Goal: Task Accomplishment & Management: Manage account settings

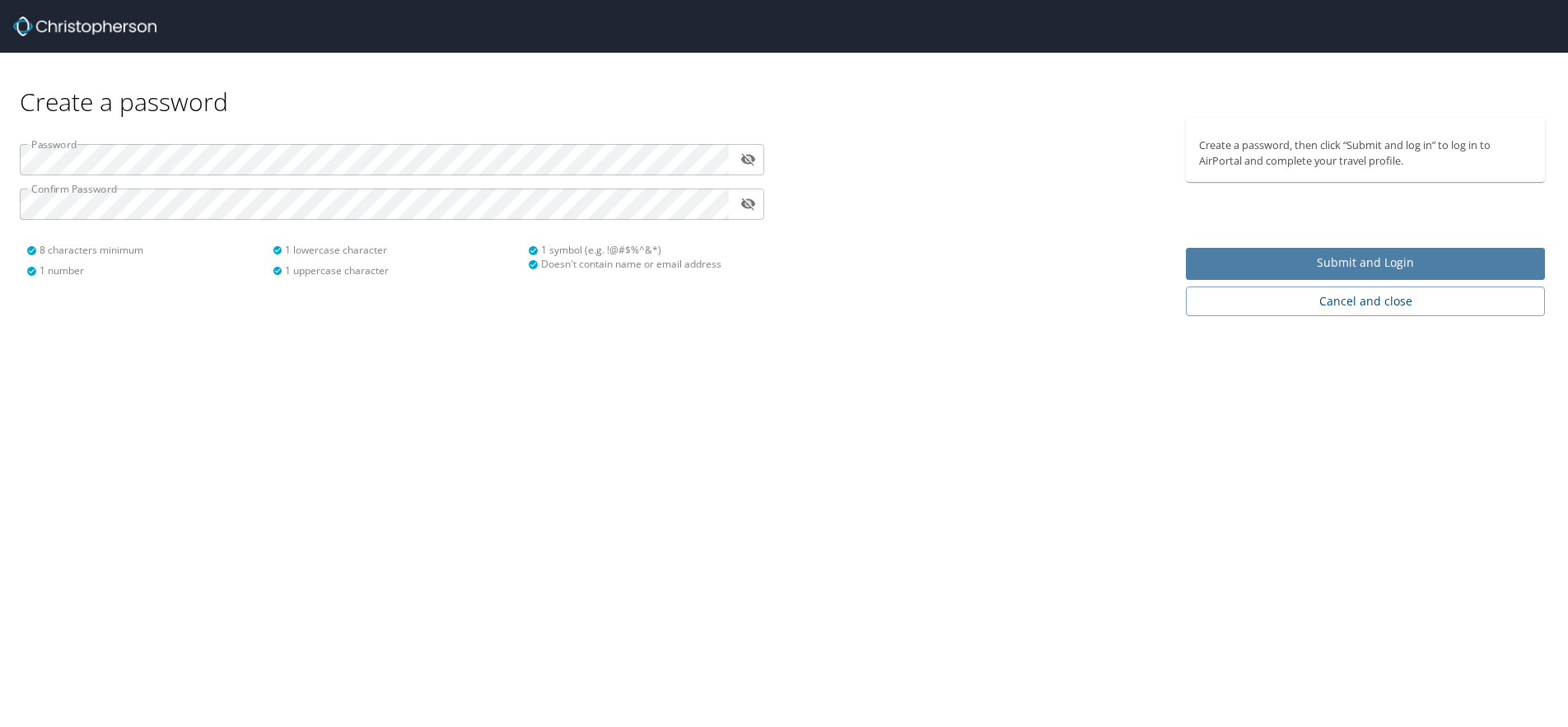
click at [1302, 255] on span "Submit and Login" at bounding box center [1365, 263] width 333 height 21
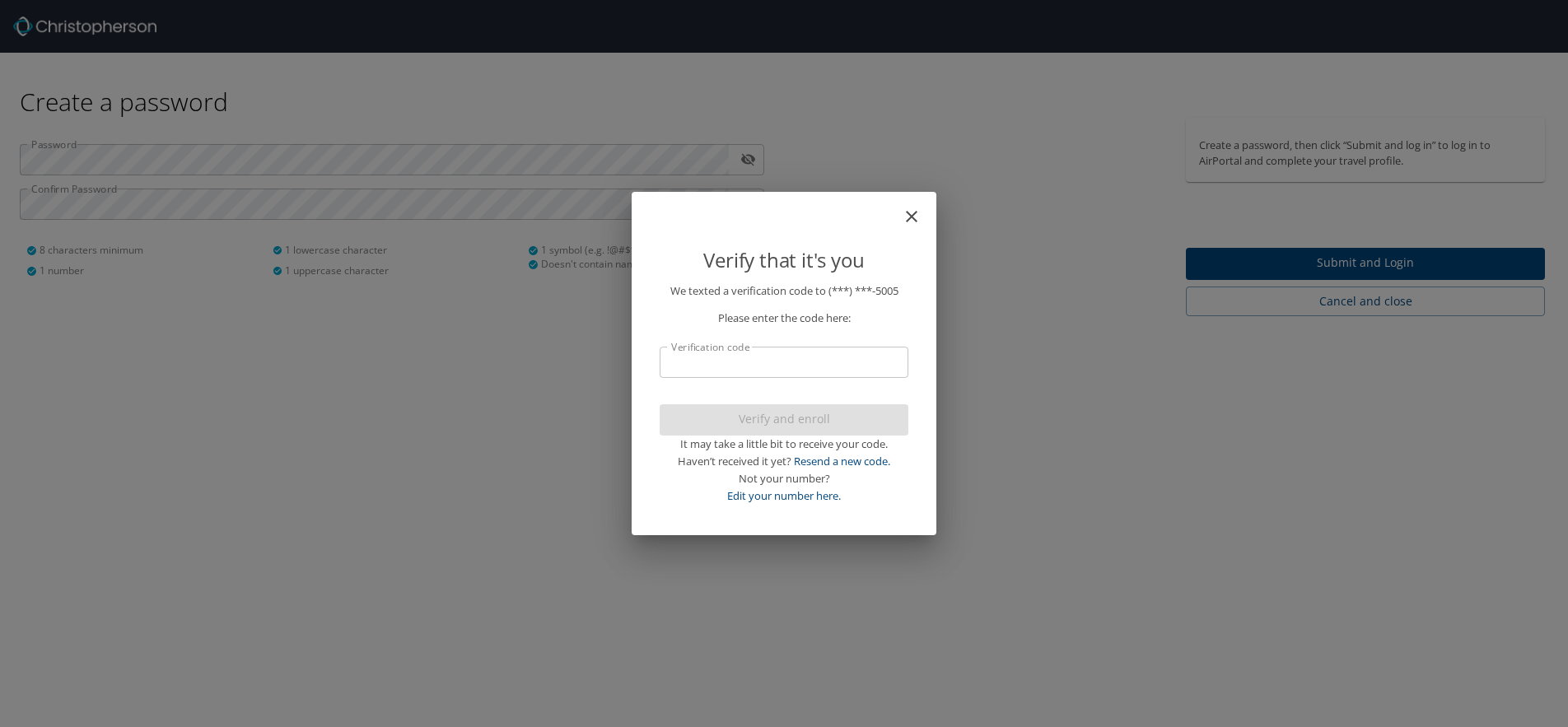
click at [678, 366] on input "Verification code" at bounding box center [784, 362] width 249 height 31
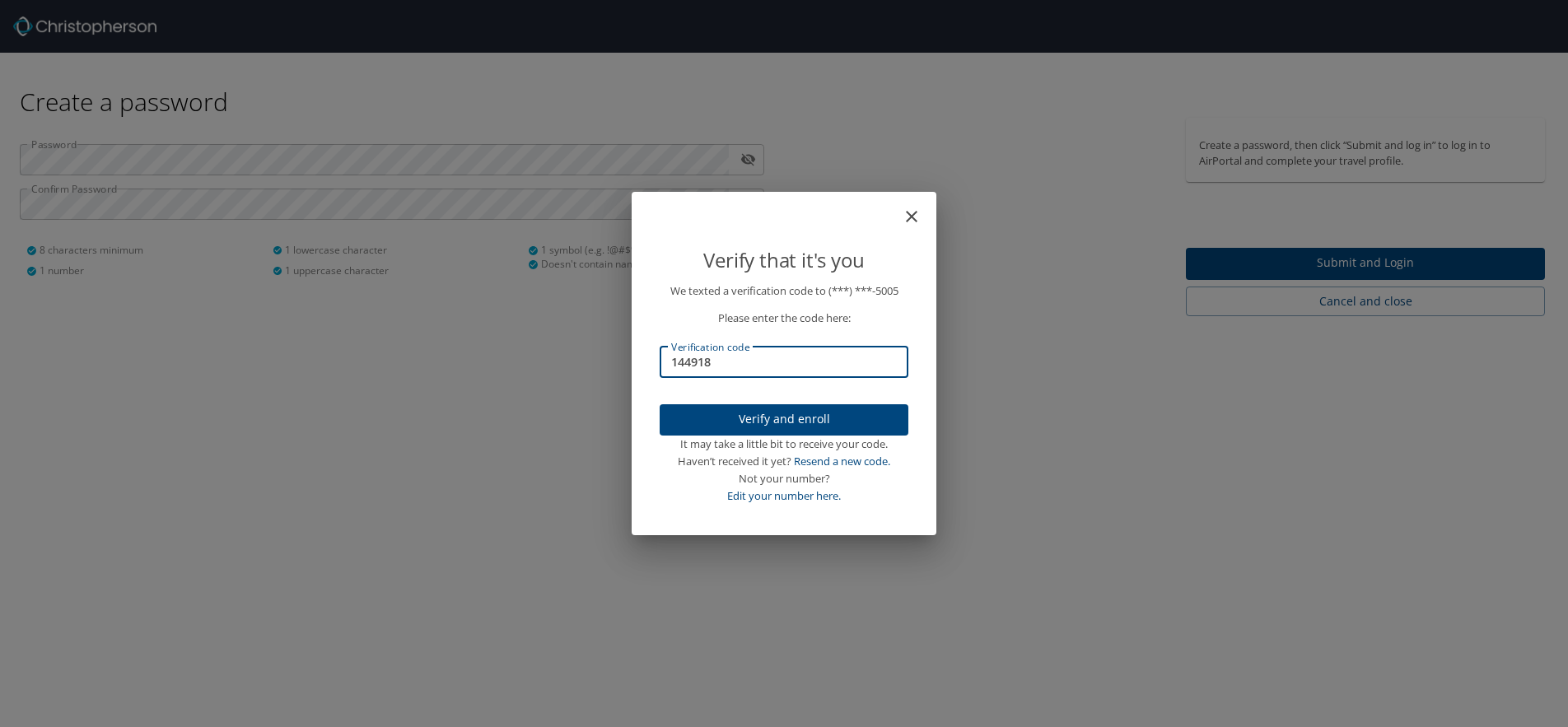
type input "144918"
click at [722, 415] on span "Verify and enroll" at bounding box center [784, 420] width 223 height 21
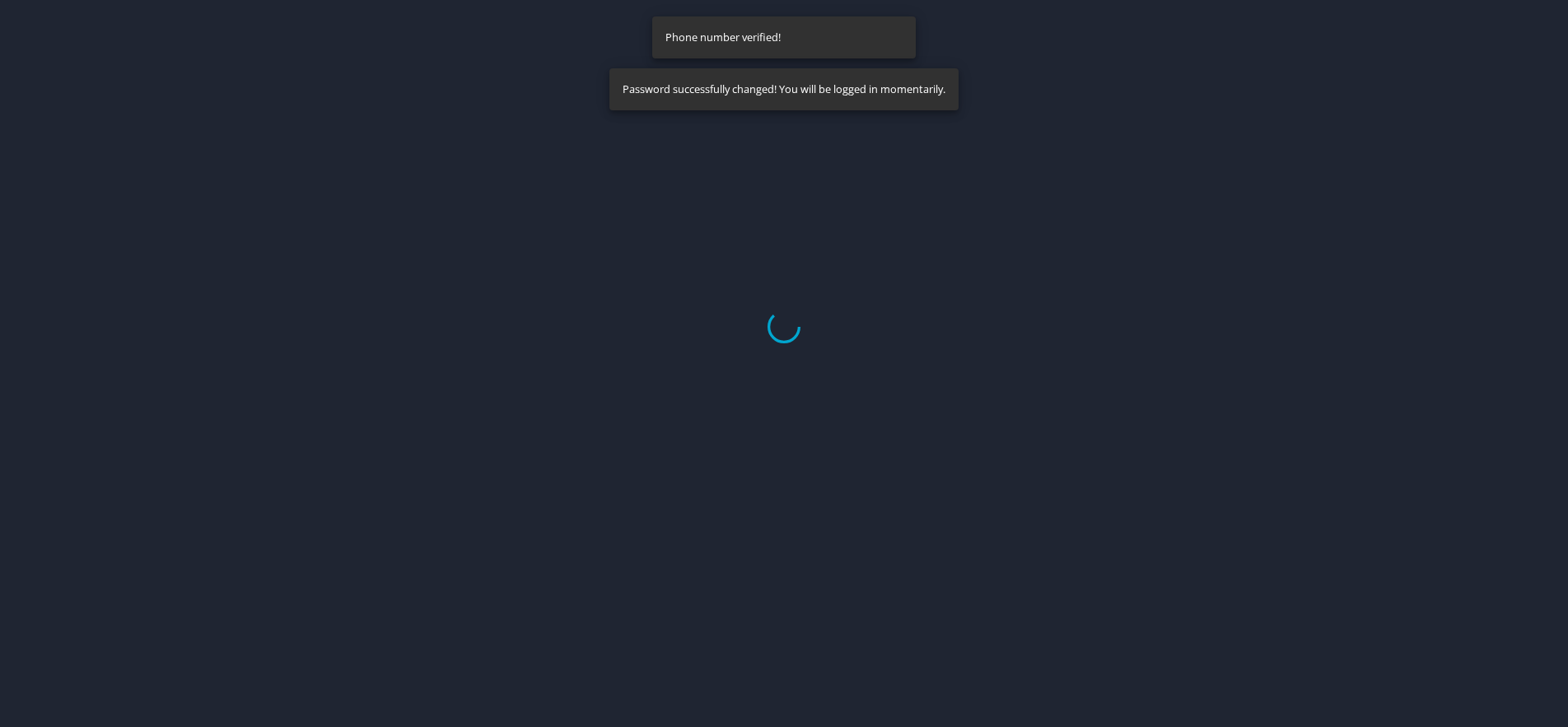
select select "US"
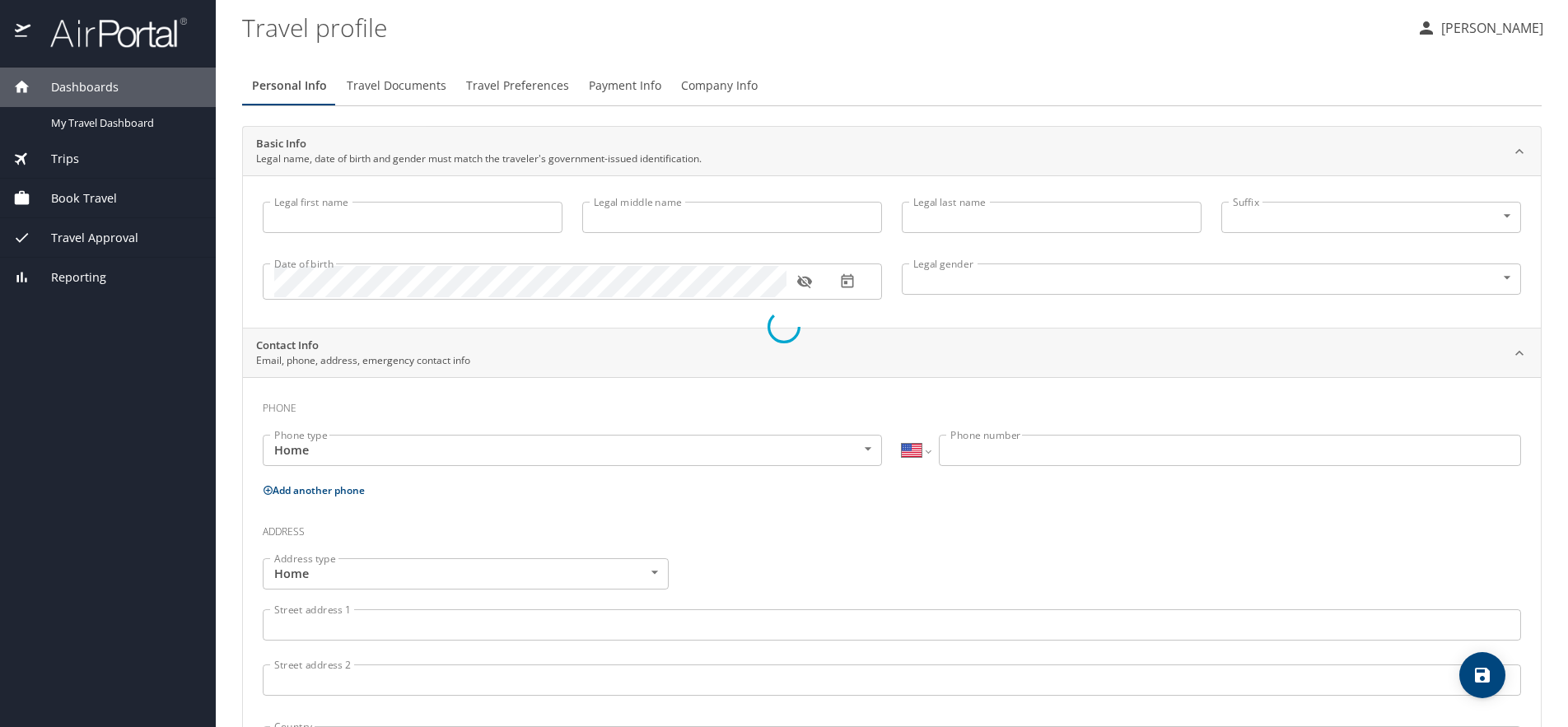
type input "Andrew"
type input "DeForest"
type input "Gilbert"
type input "Male"
select select "US"
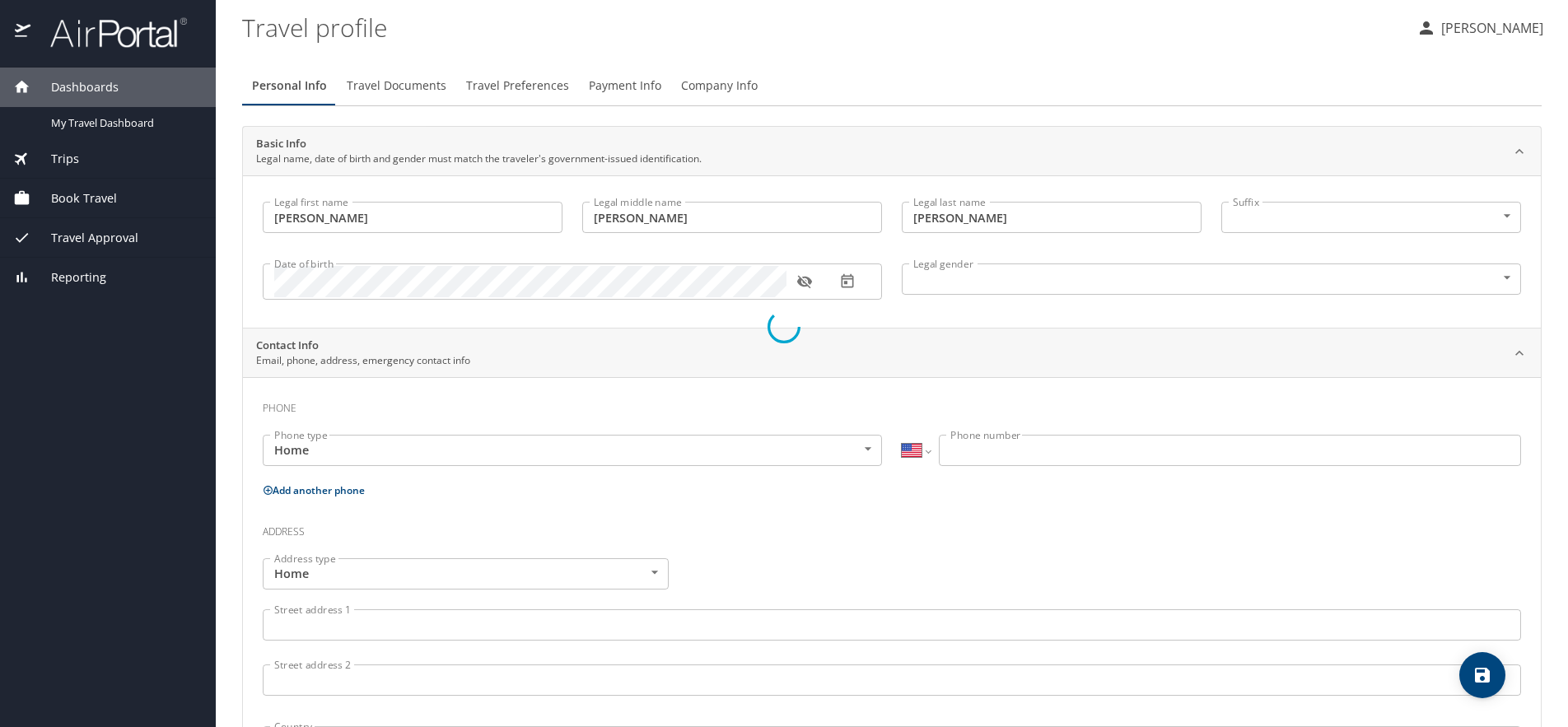
select select "US"
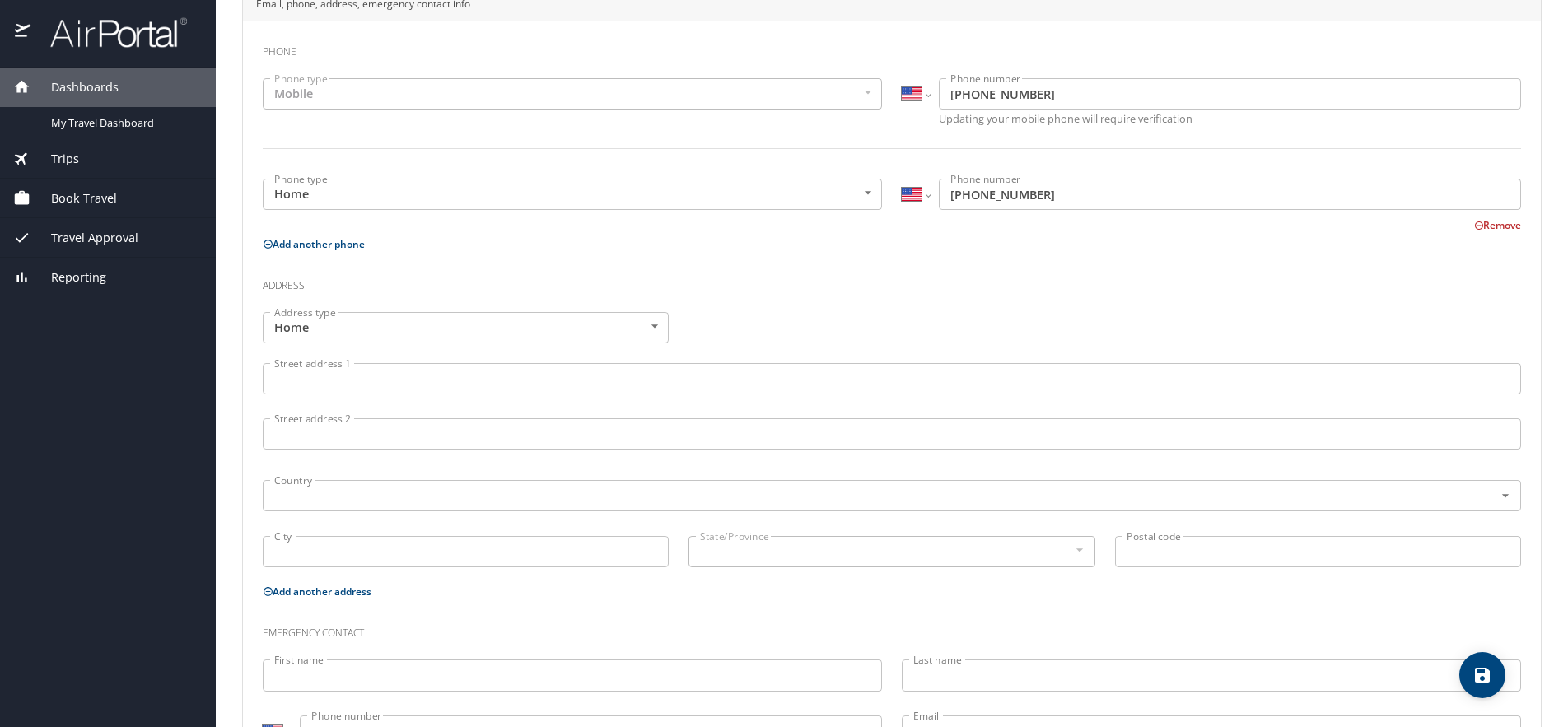
scroll to position [359, 0]
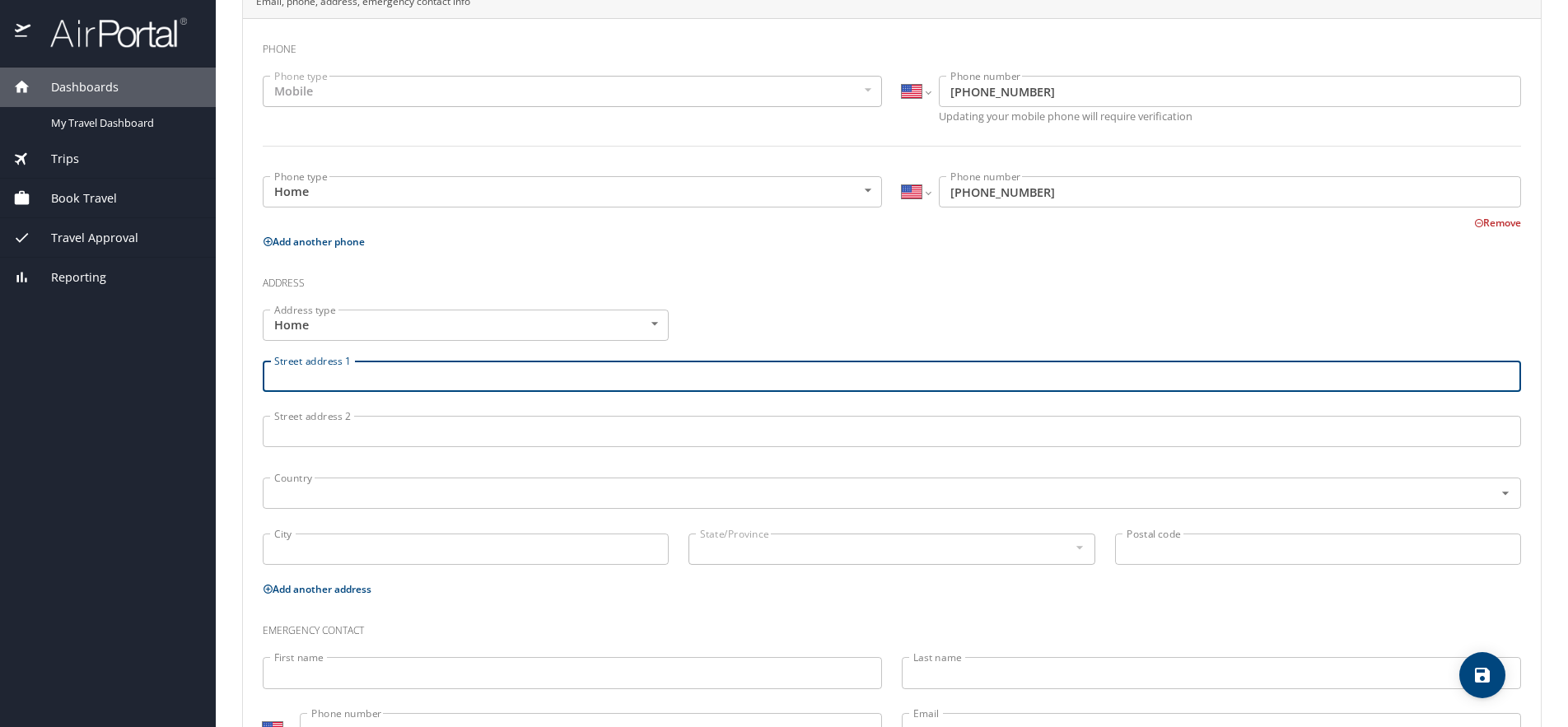
click at [361, 374] on input "Street address 1" at bounding box center [892, 376] width 1258 height 31
type input "530 E Bullion St."
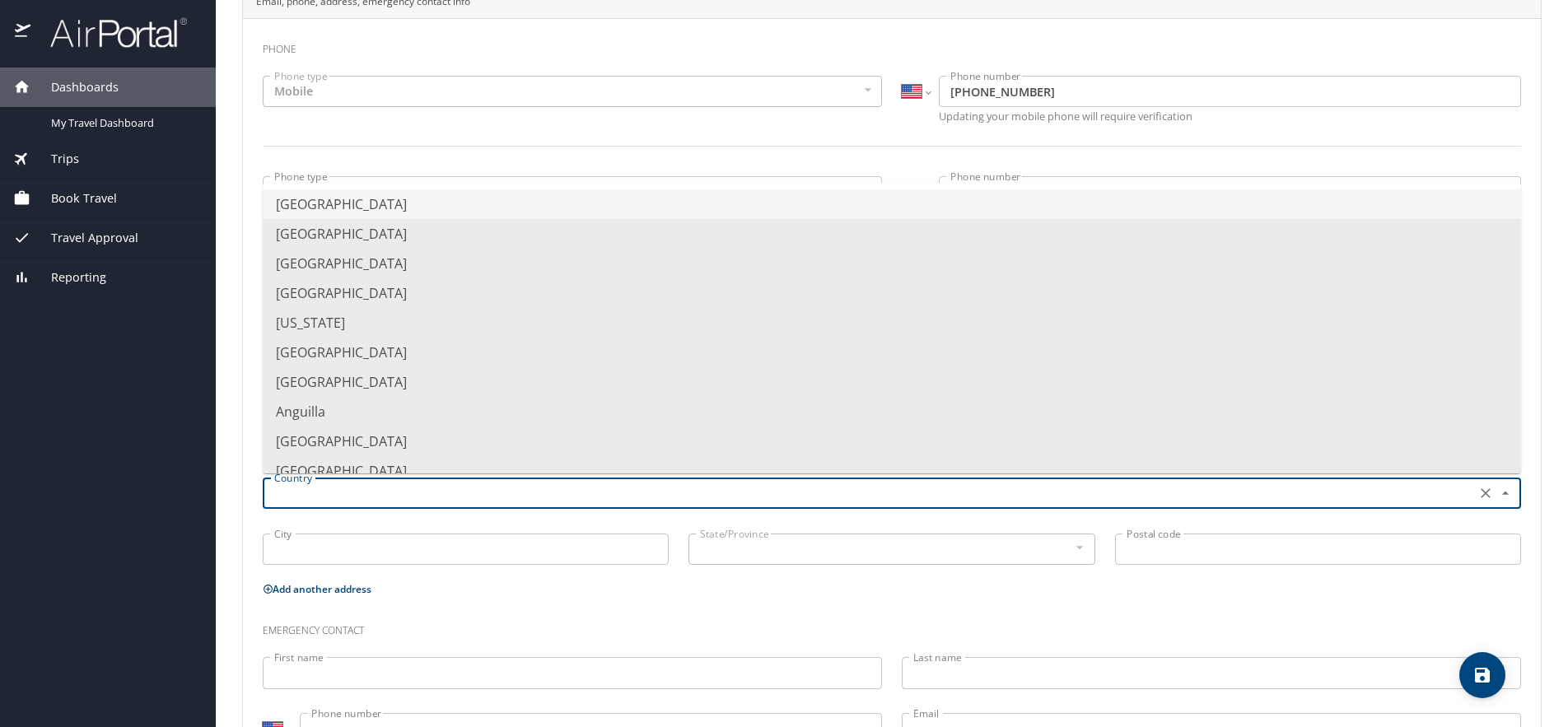
click at [326, 491] on input "text" at bounding box center [867, 493] width 1200 height 22
click at [391, 207] on li "United States of America" at bounding box center [892, 205] width 1258 height 30
type input "United States of America"
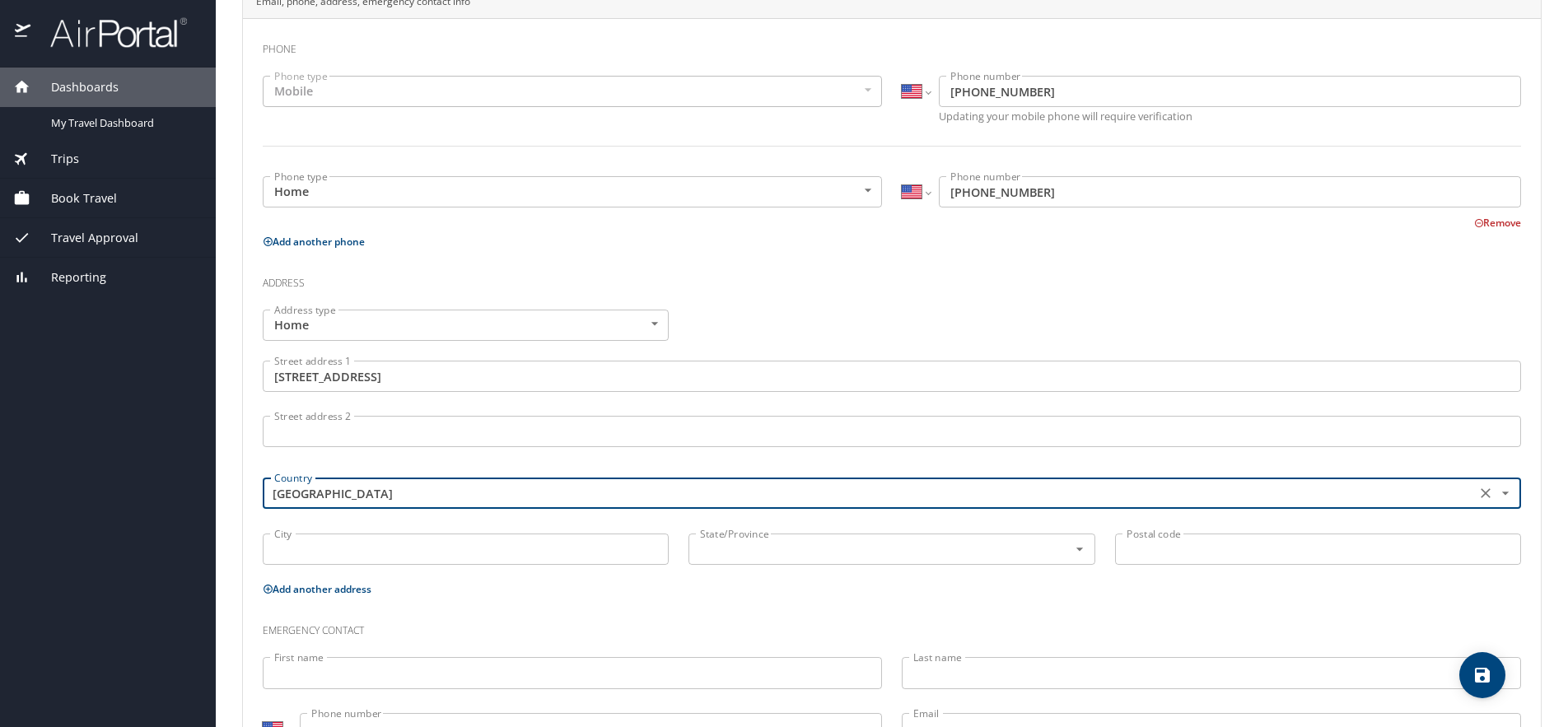
click at [301, 543] on input "City" at bounding box center [466, 549] width 406 height 31
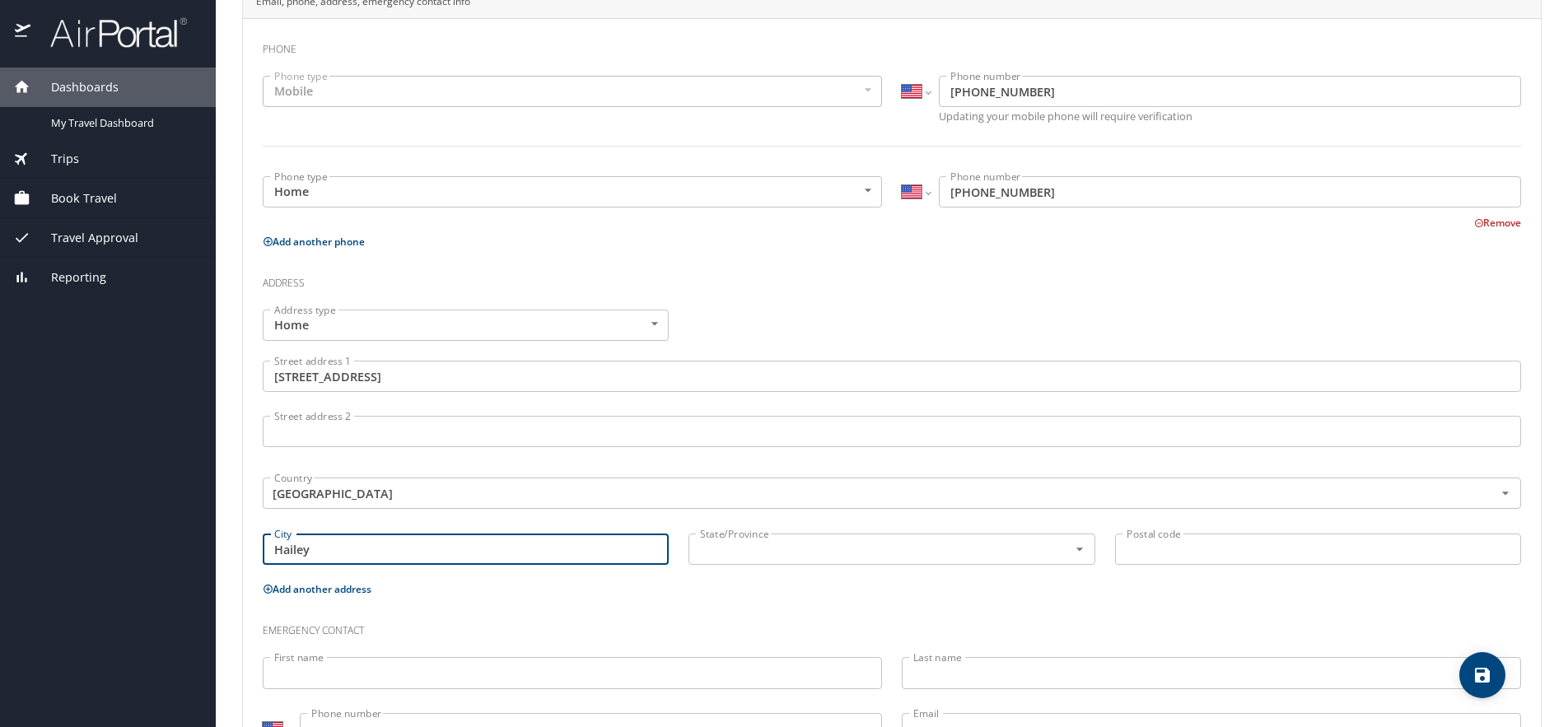
drag, startPoint x: 301, startPoint y: 543, endPoint x: 272, endPoint y: 546, distance: 29.2
click at [272, 546] on input "Hailey" at bounding box center [466, 549] width 406 height 31
drag, startPoint x: 355, startPoint y: 545, endPoint x: 265, endPoint y: 543, distance: 90.0
click at [265, 543] on input "Hailey" at bounding box center [466, 549] width 406 height 31
type input "HAILEY"
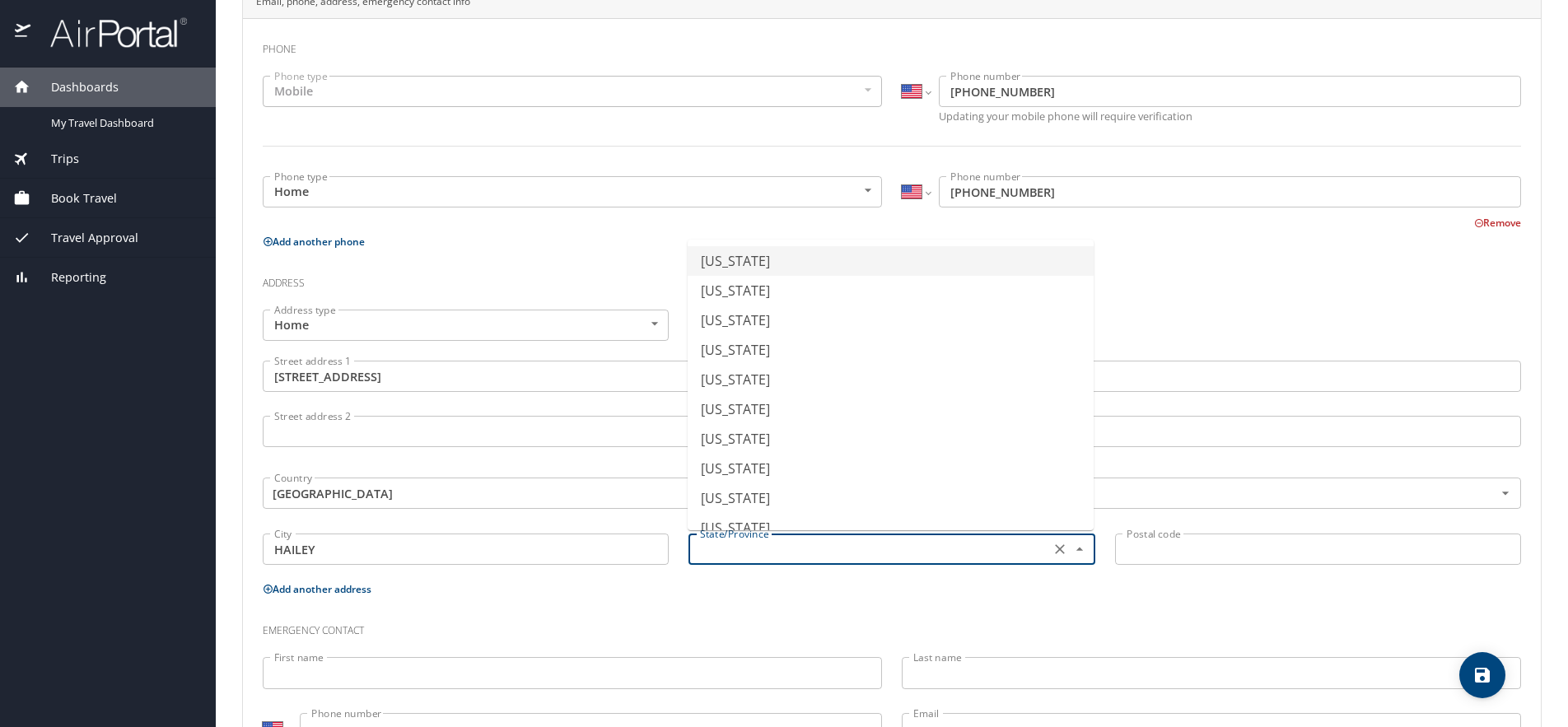
click at [815, 554] on input "text" at bounding box center [867, 549] width 348 height 22
click at [732, 292] on li "Idaho" at bounding box center [891, 298] width 406 height 30
type input "Idaho"
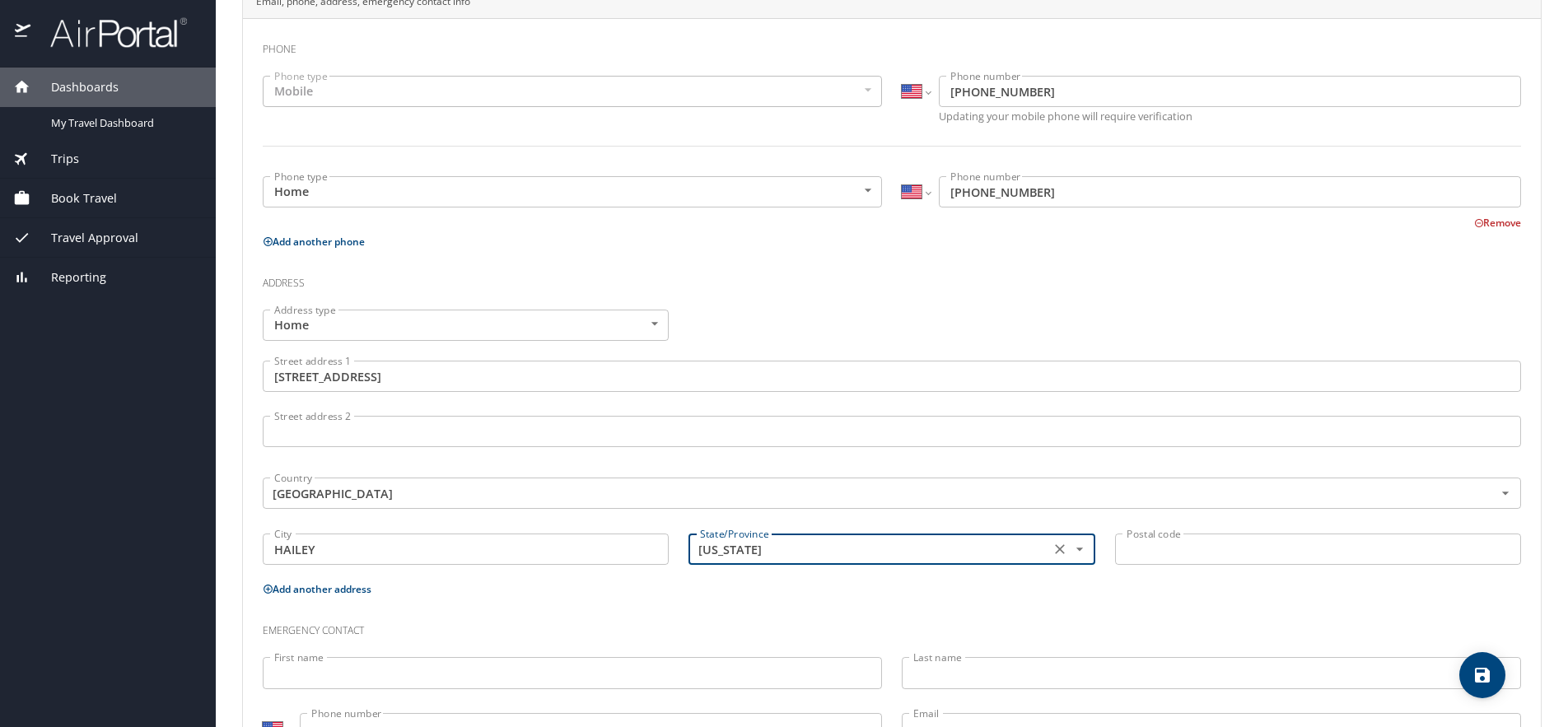
click at [1181, 546] on input "Postal code" at bounding box center [1318, 549] width 406 height 31
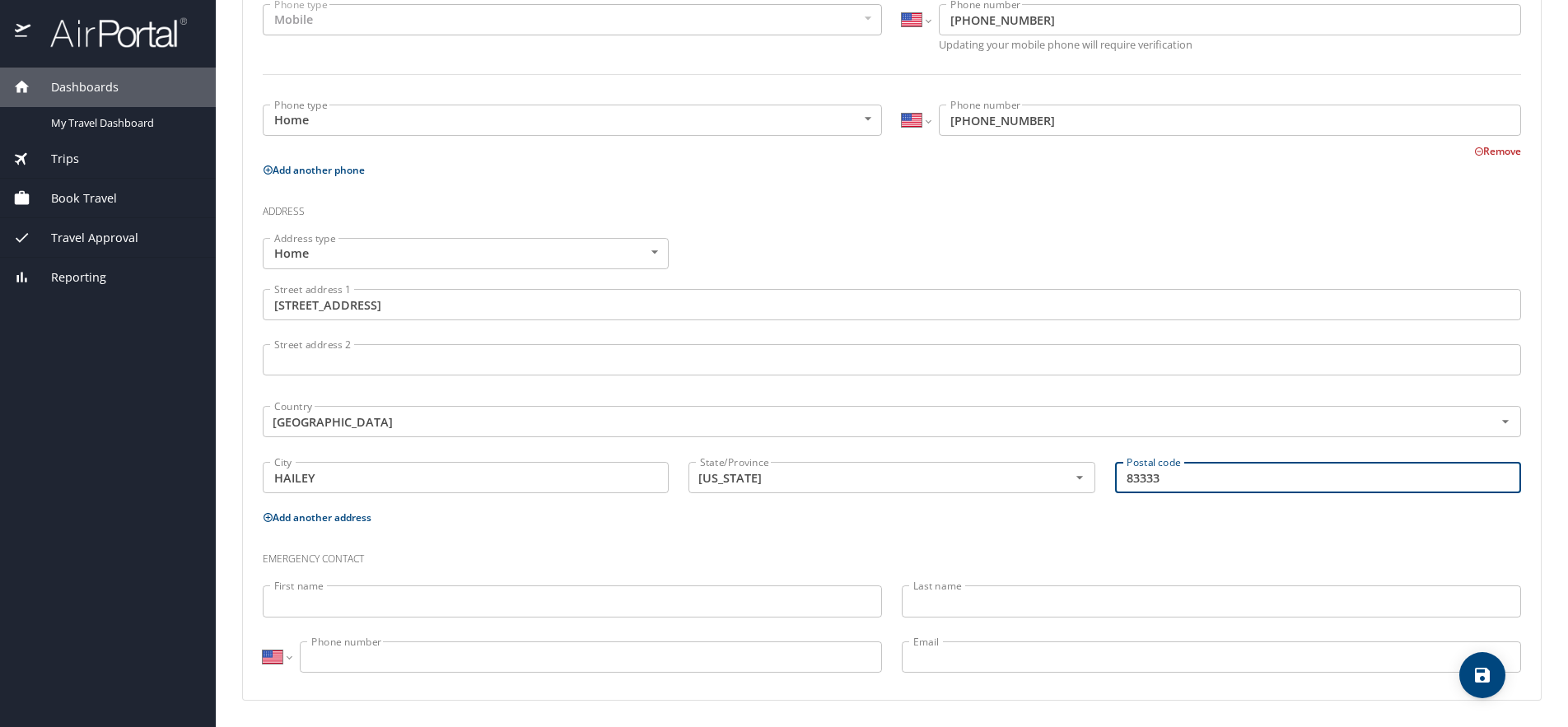
scroll to position [429, 0]
type input "83333"
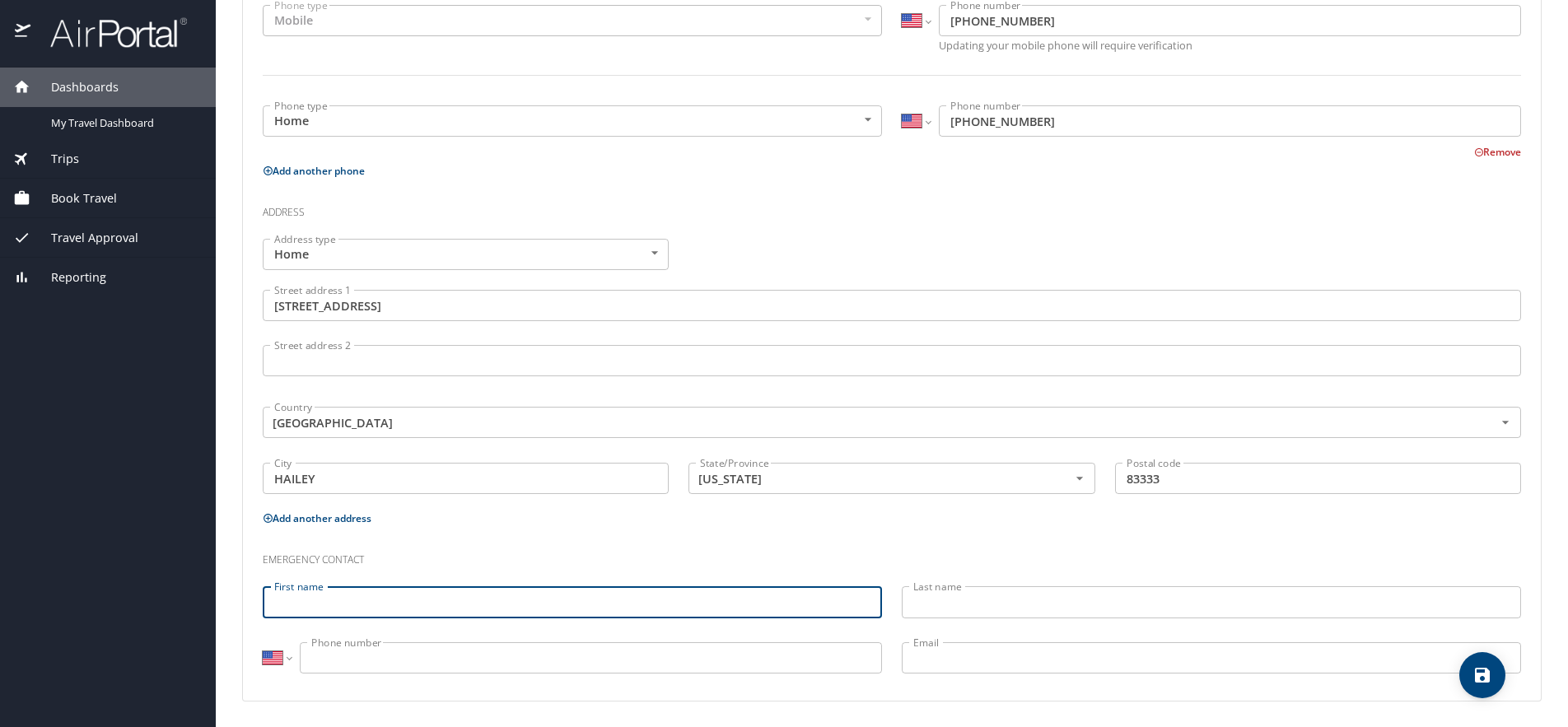
click at [393, 605] on input "First name" at bounding box center [572, 601] width 619 height 31
type input "JANESSA"
click at [1009, 597] on input "Last name" at bounding box center [1211, 601] width 619 height 31
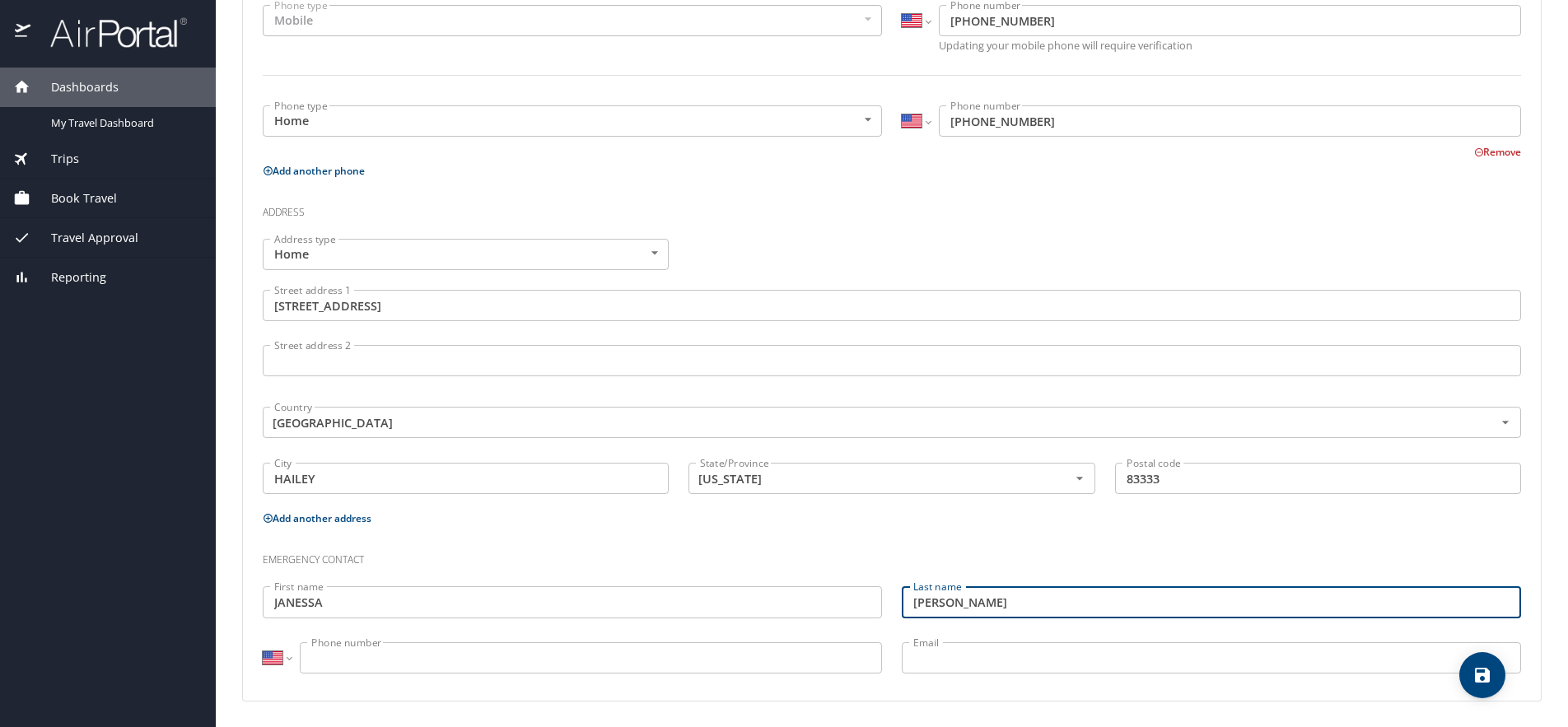
type input "GILBERT"
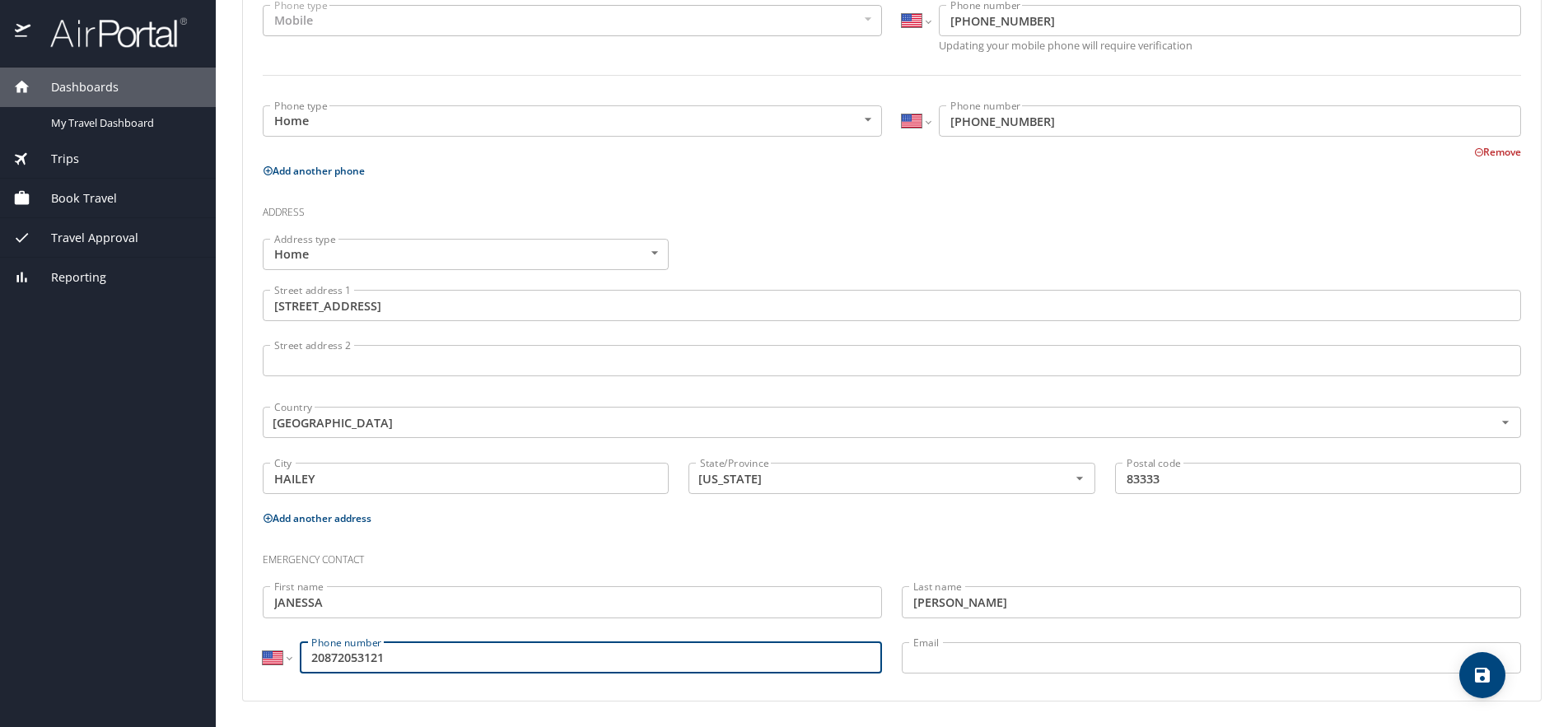
type input "(208) 720-5312"
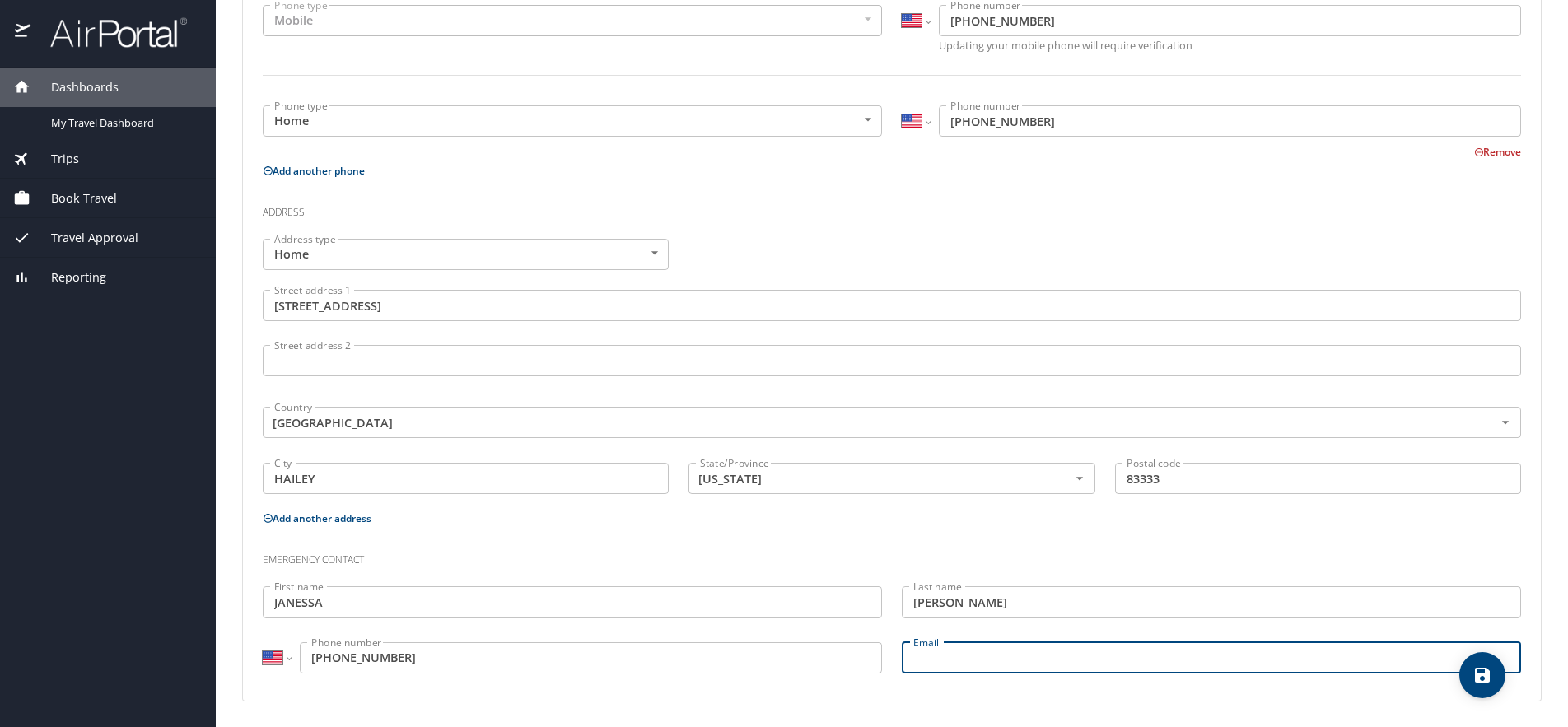
click at [990, 655] on input "Email" at bounding box center [1211, 657] width 619 height 31
type input "janessagilbertsv@gmail.com"
click at [1483, 676] on icon "save" at bounding box center [1482, 674] width 20 height 20
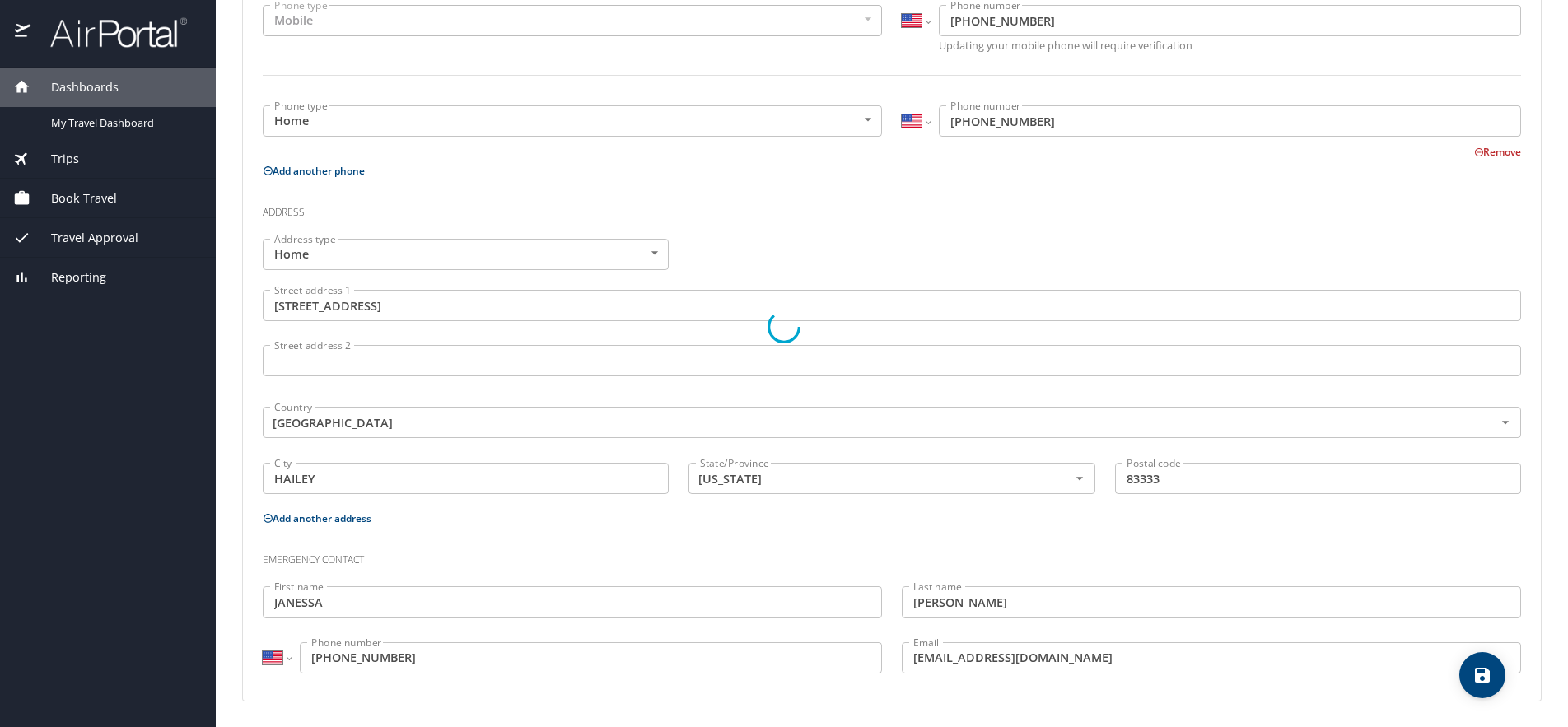
select select "US"
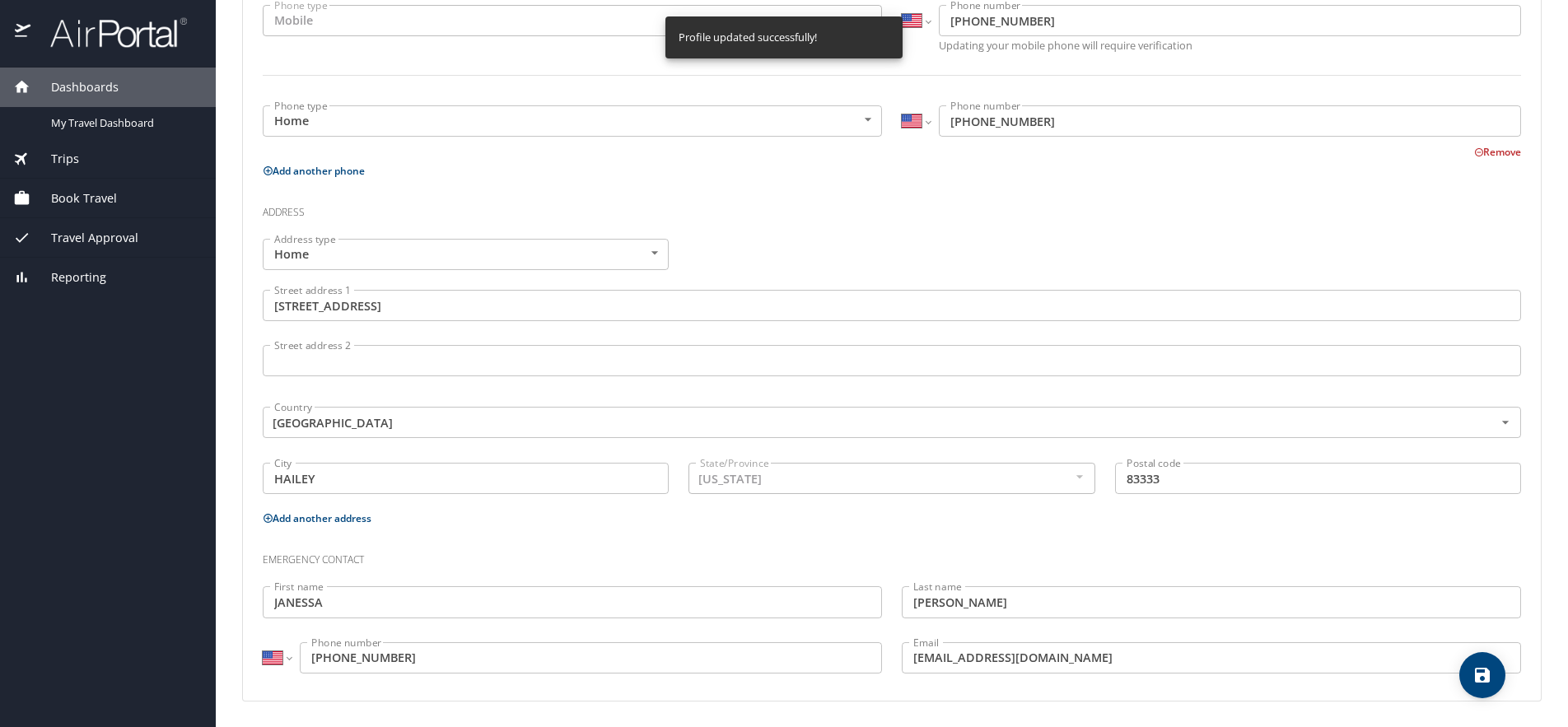
scroll to position [425, 0]
select select "US"
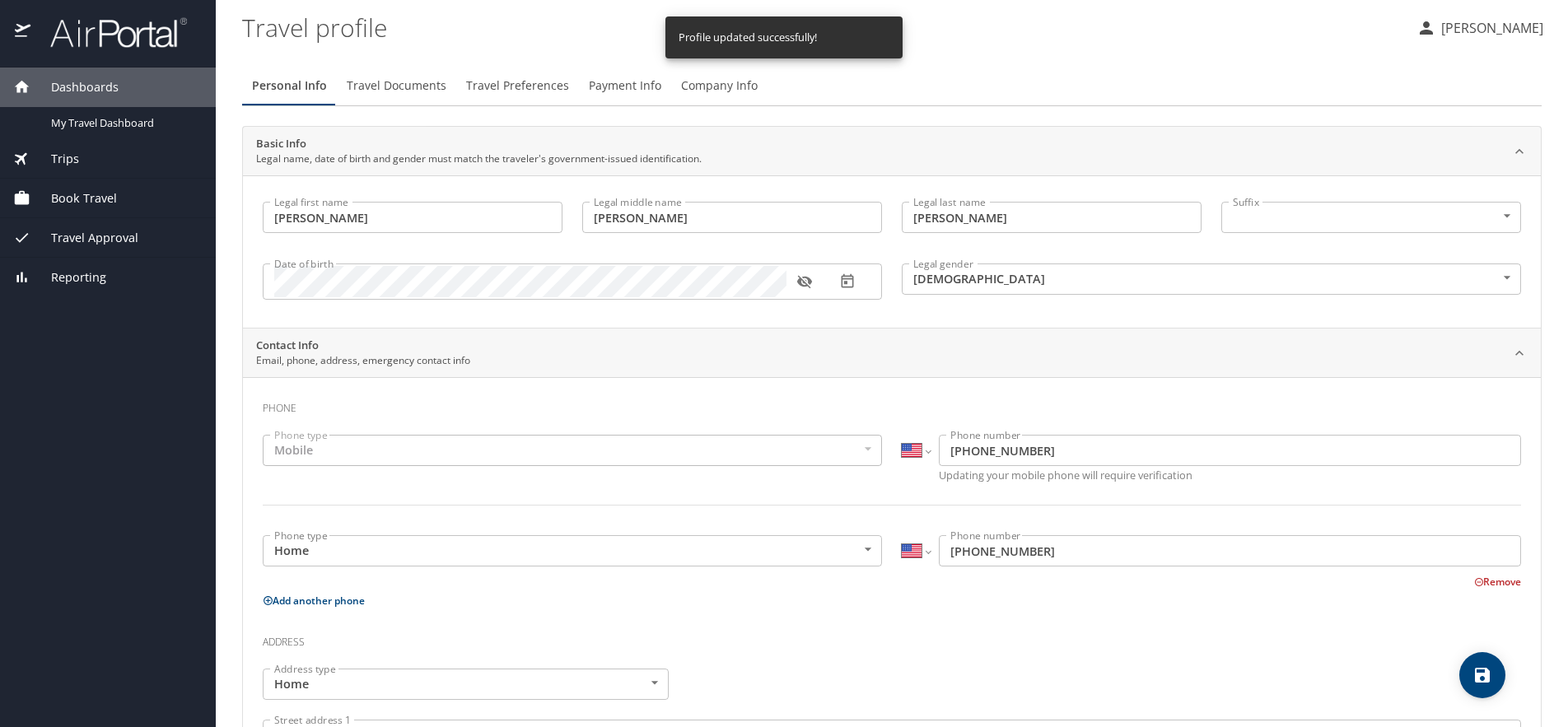
scroll to position [0, 0]
click at [400, 84] on span "Travel Documents" at bounding box center [396, 86] width 100 height 21
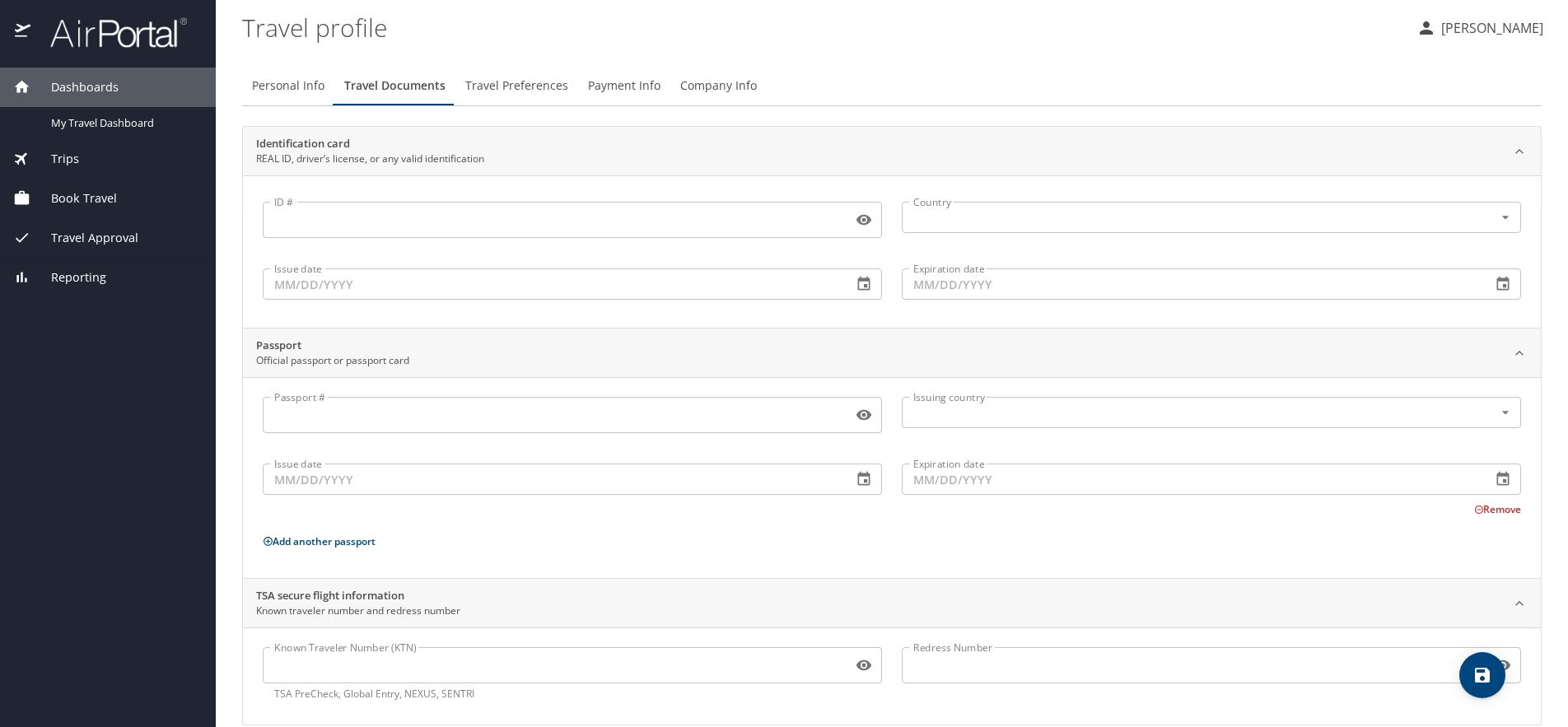
click at [525, 87] on span "Travel Preferences" at bounding box center [517, 86] width 103 height 21
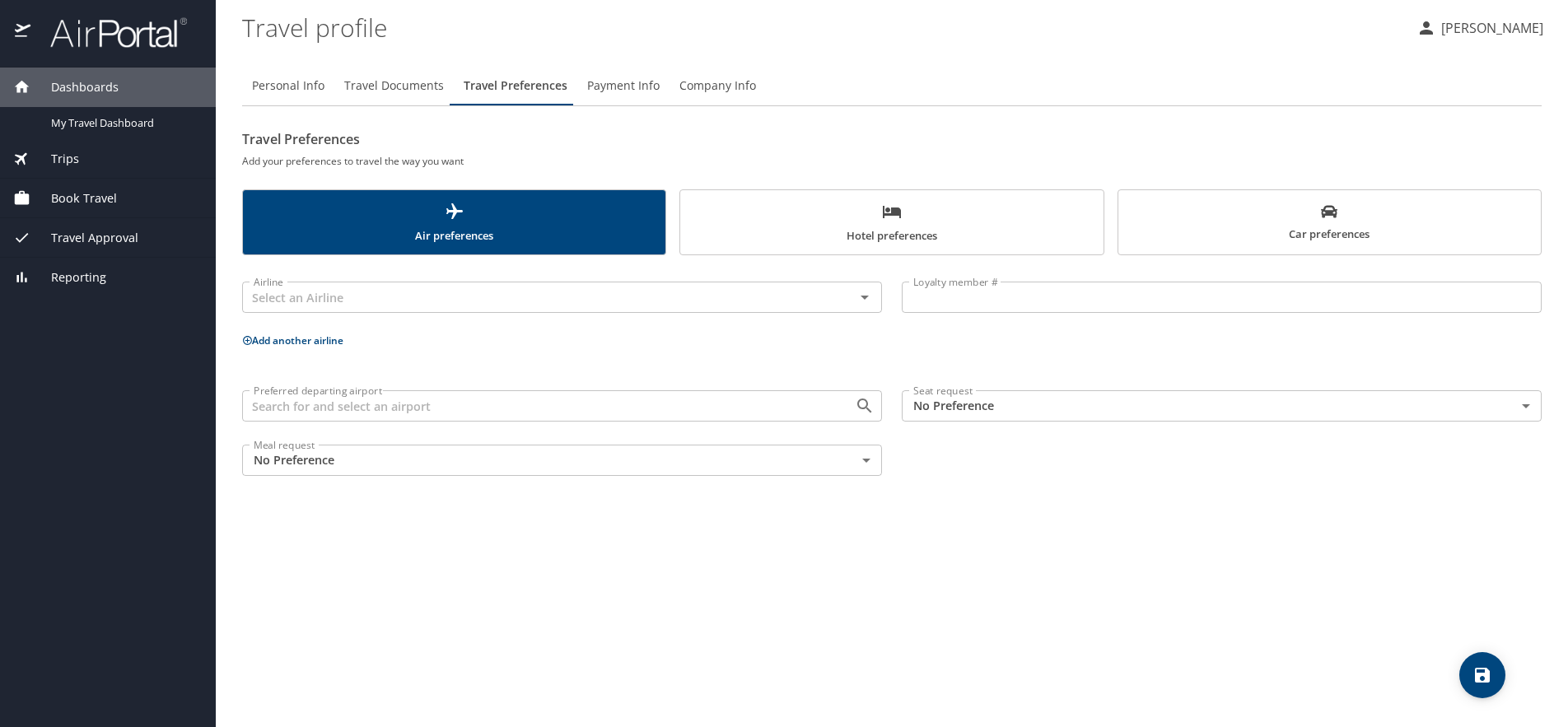
click at [641, 85] on span "Payment Info" at bounding box center [623, 86] width 72 height 21
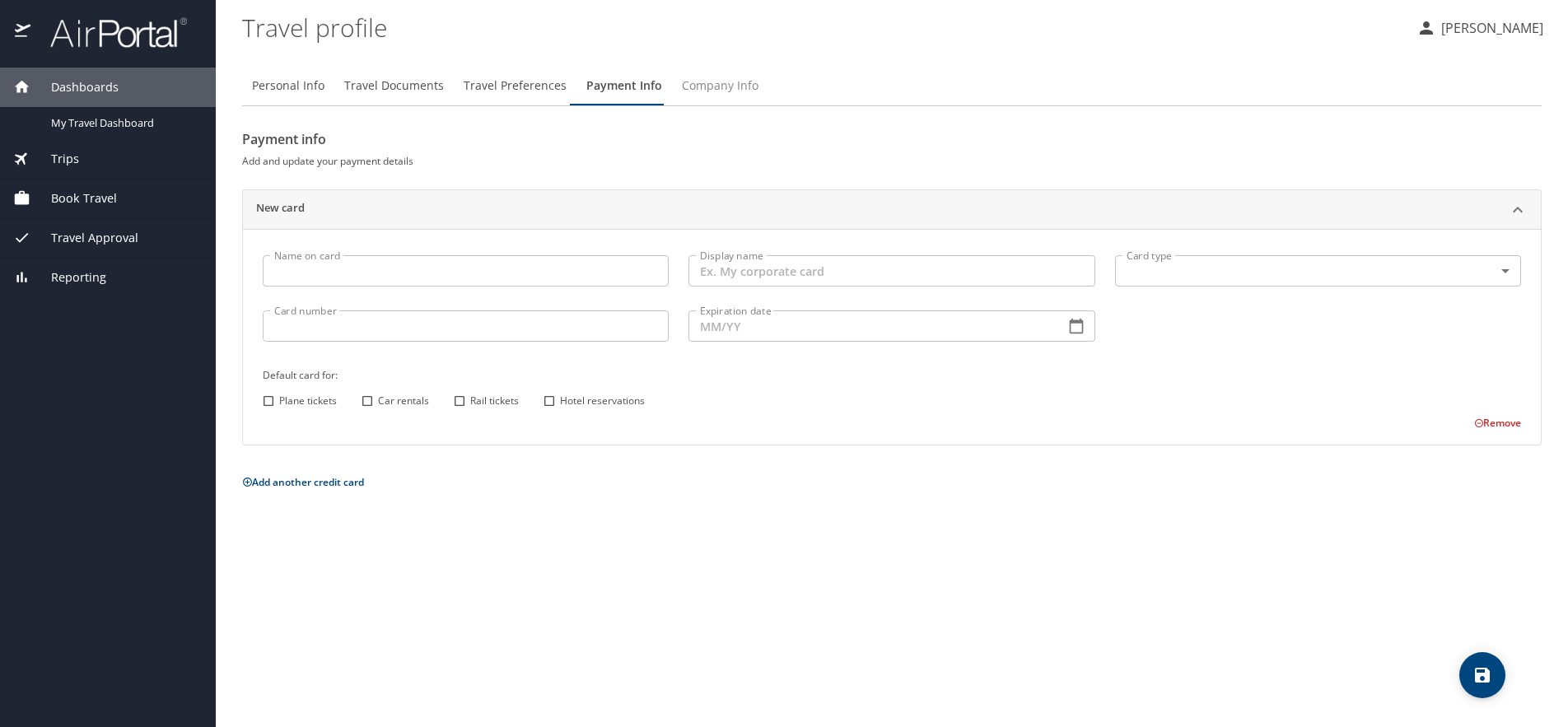
click at [700, 85] on span "Company Info" at bounding box center [721, 86] width 77 height 21
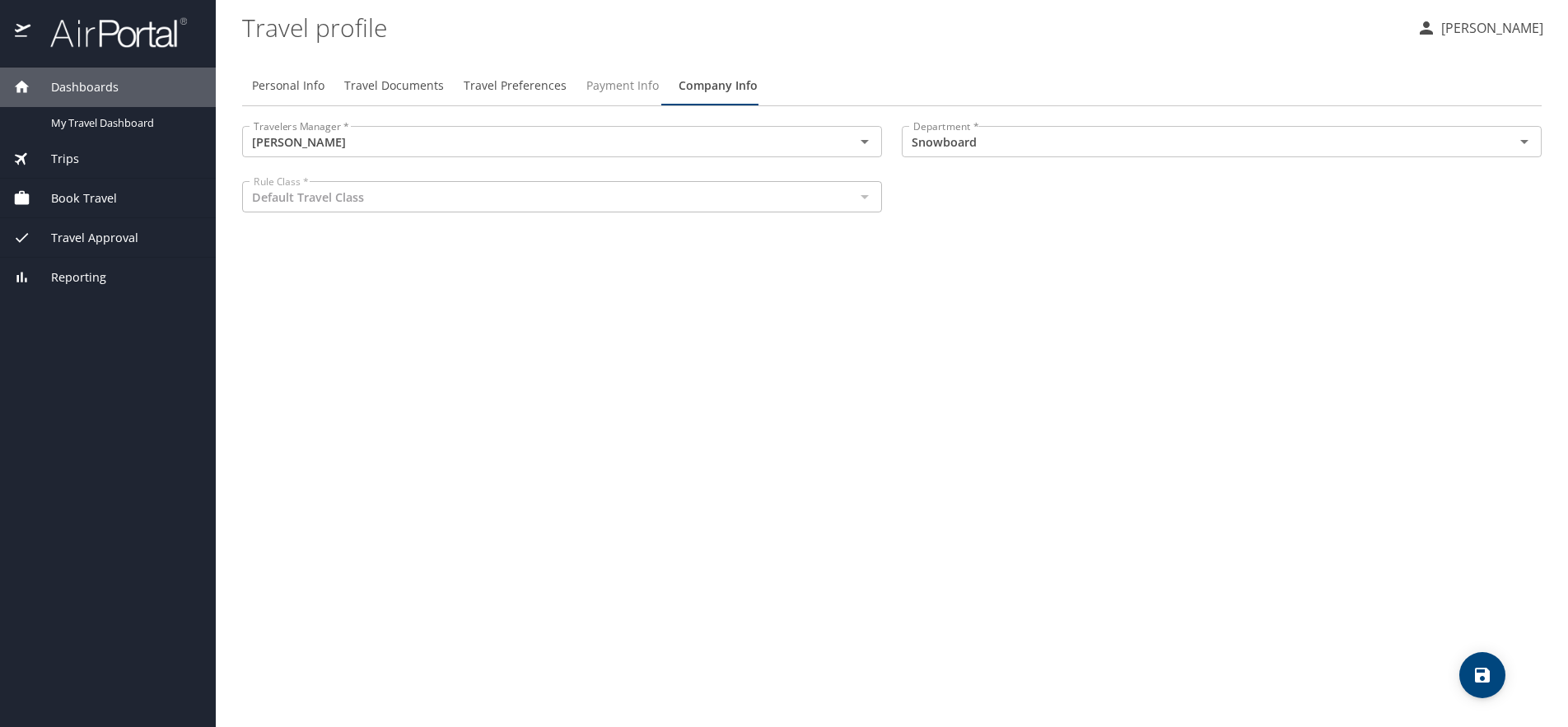
click at [643, 84] on span "Payment Info" at bounding box center [622, 86] width 72 height 21
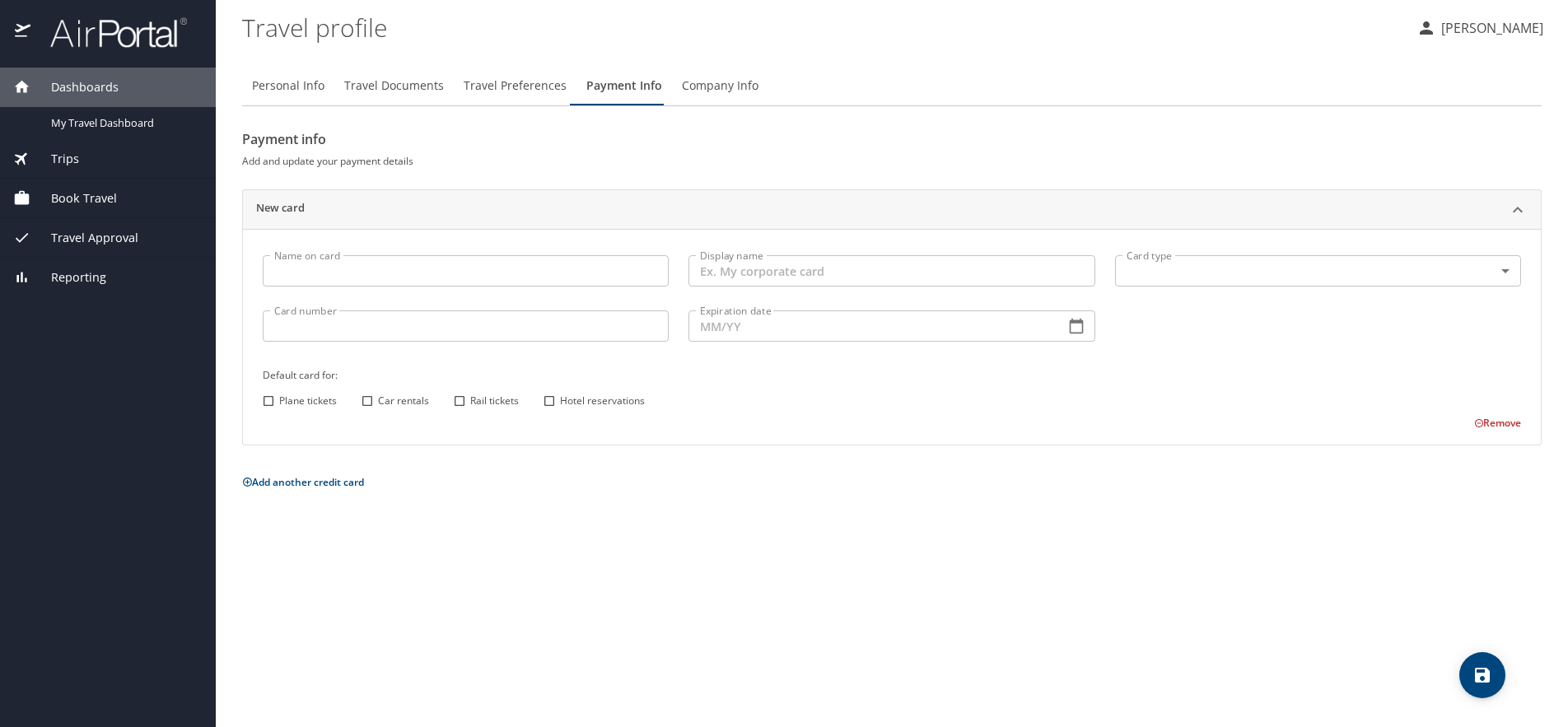
click at [497, 81] on span "Travel Preferences" at bounding box center [515, 86] width 103 height 21
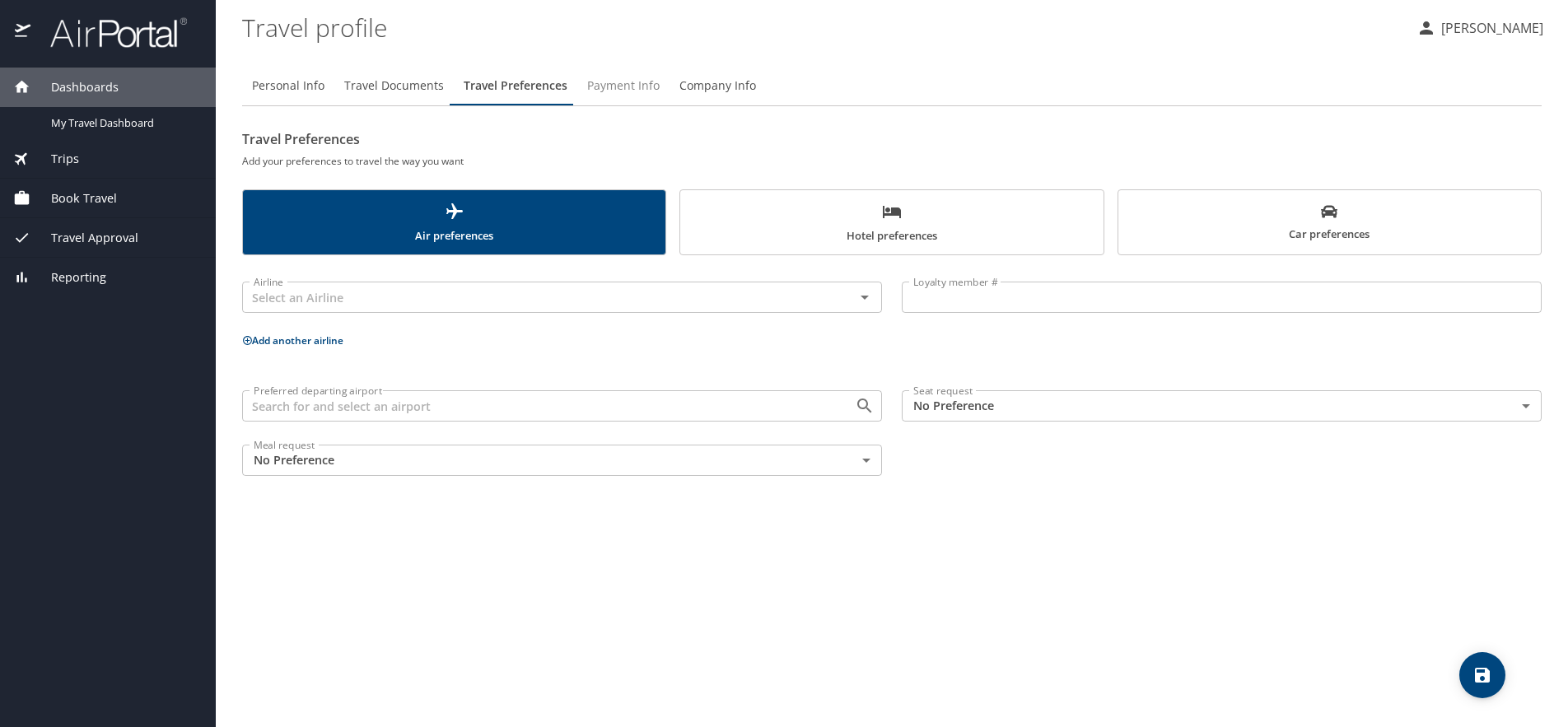
click at [603, 85] on span "Payment Info" at bounding box center [623, 86] width 72 height 21
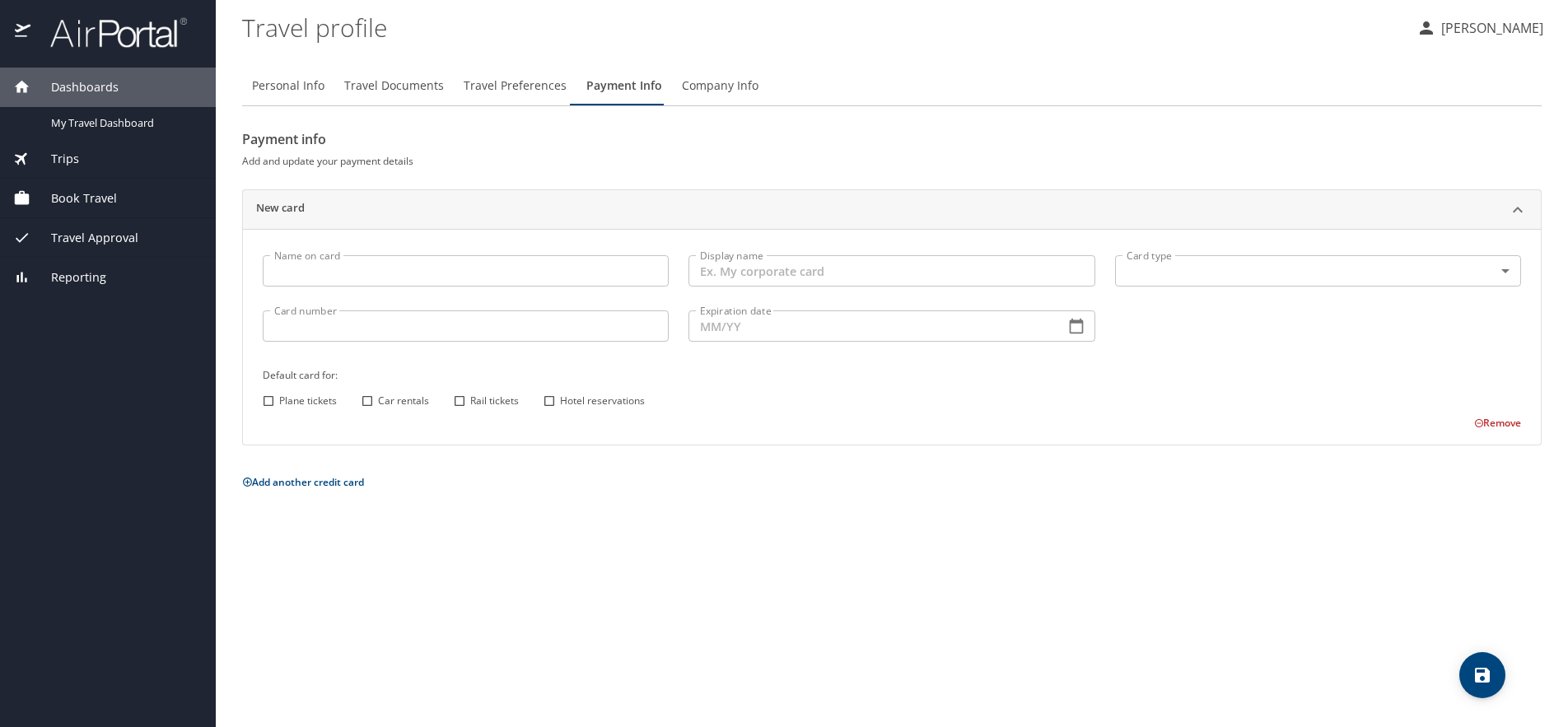
click at [396, 81] on span "Travel Documents" at bounding box center [394, 86] width 100 height 21
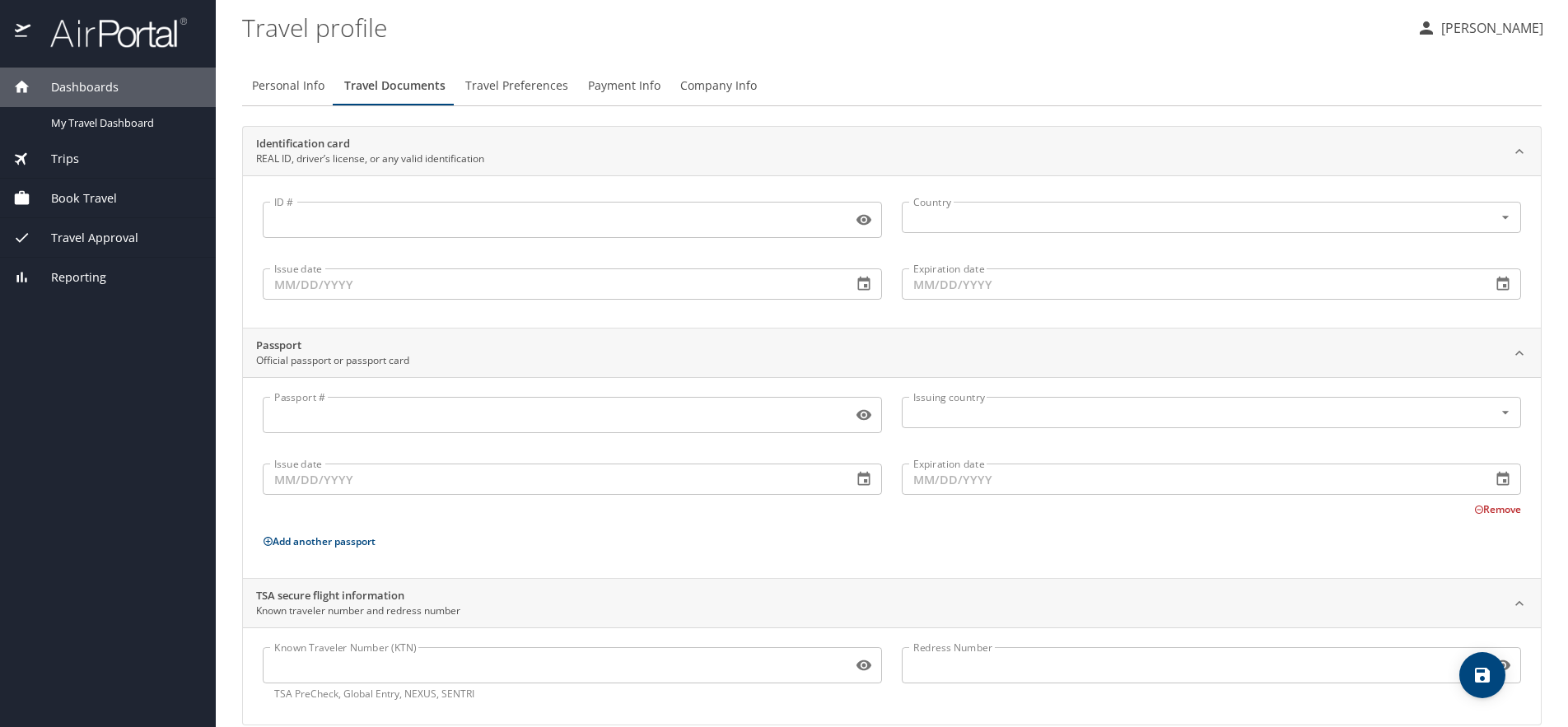
click at [427, 227] on input "ID #" at bounding box center [554, 219] width 583 height 31
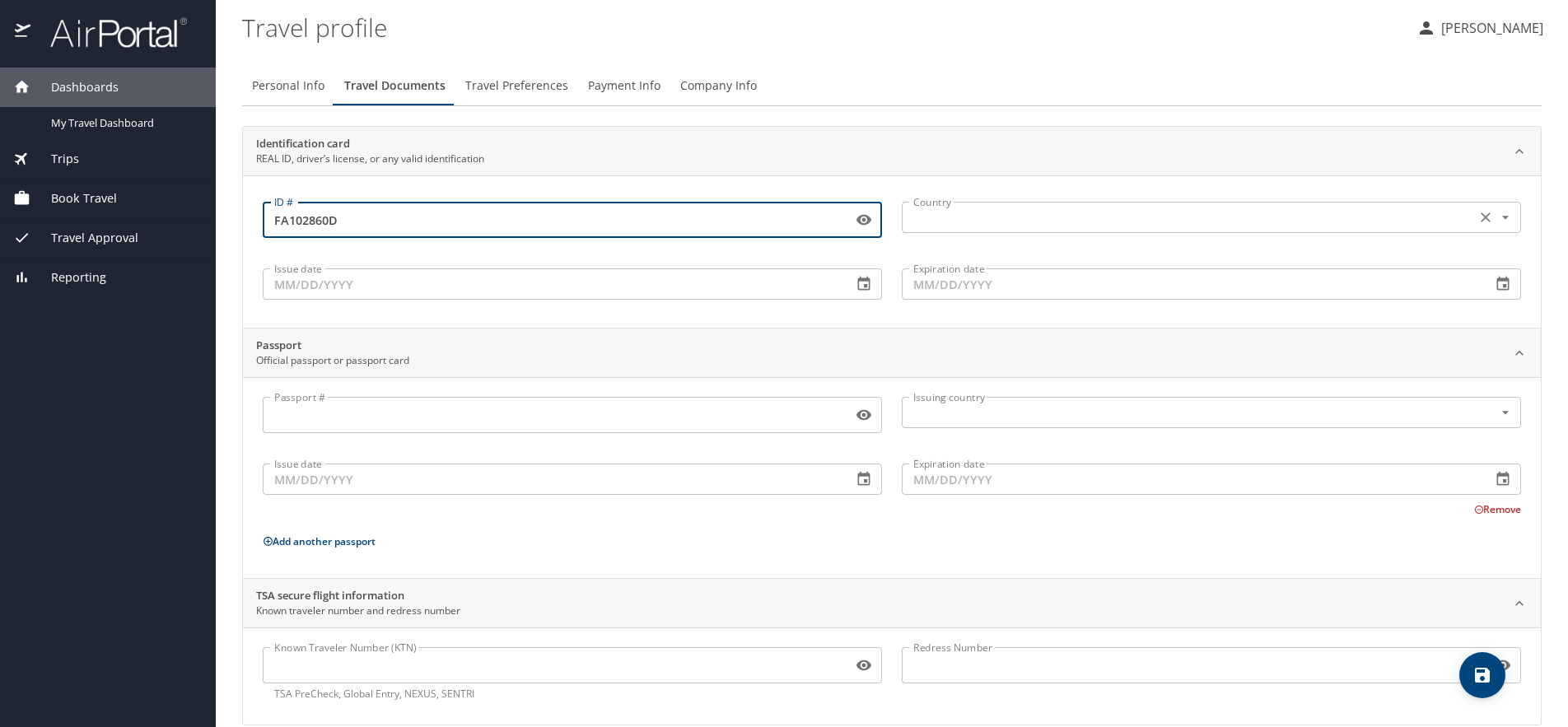
type input "FA102860D"
click at [959, 212] on input "text" at bounding box center [1187, 217] width 561 height 22
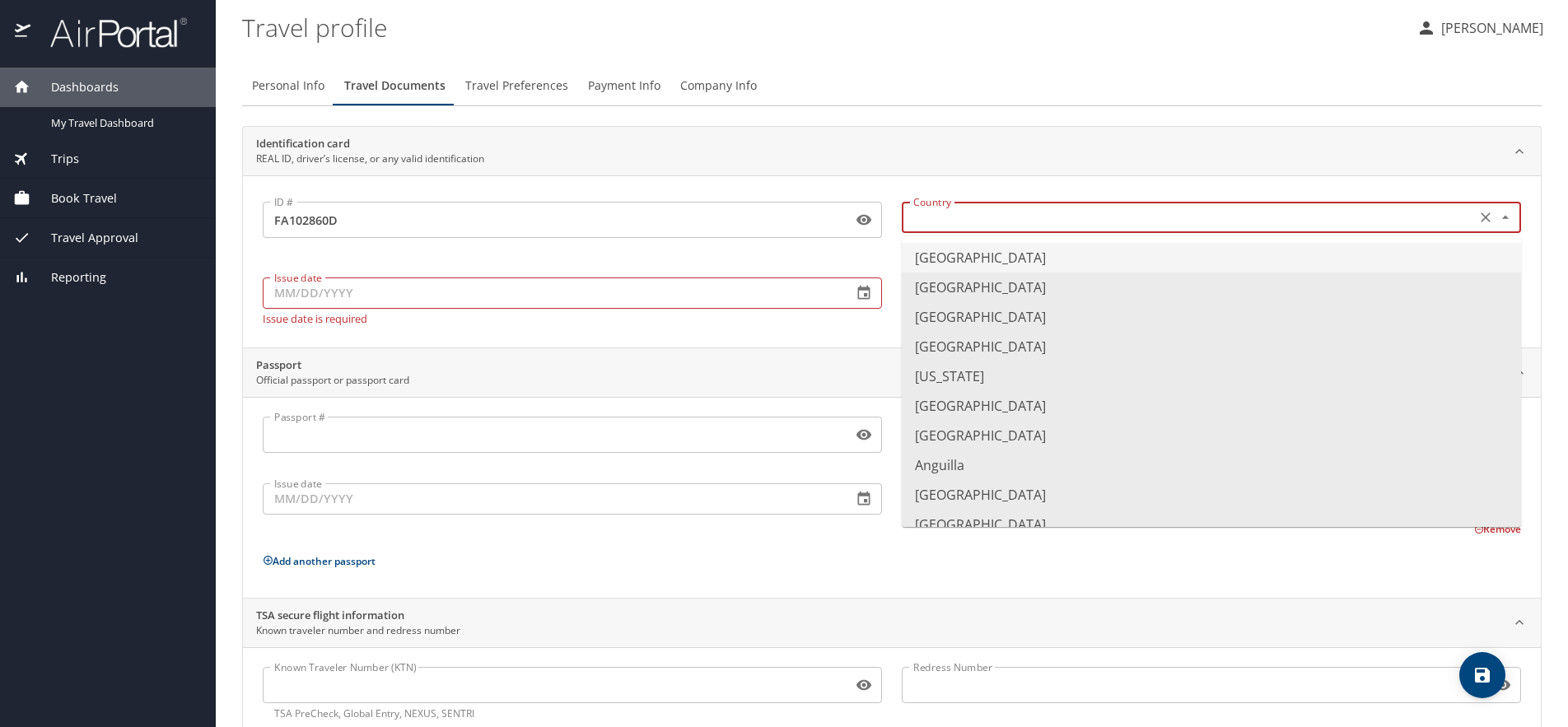
click at [967, 262] on li "United States of America" at bounding box center [1211, 258] width 619 height 30
type input "United States of America"
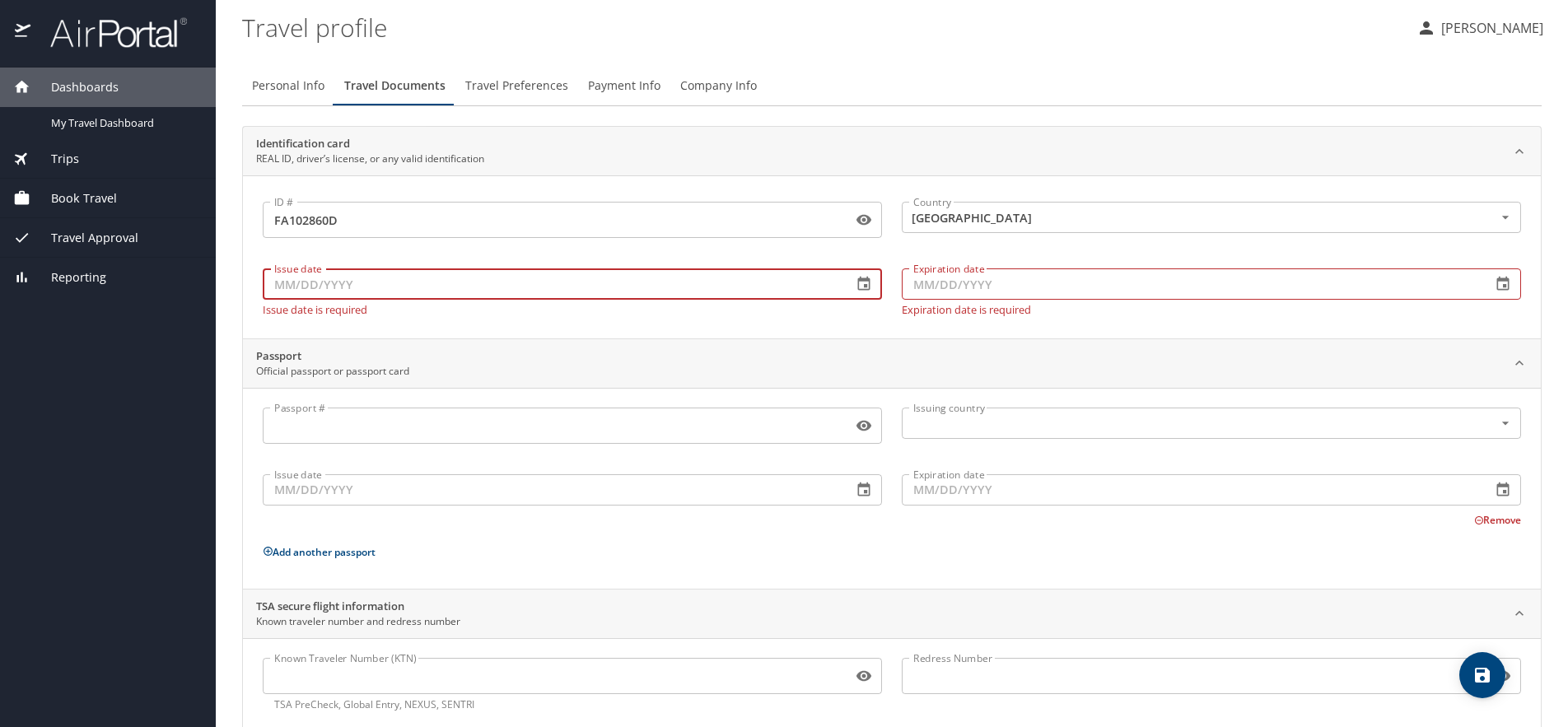
click at [456, 291] on input "Issue date" at bounding box center [551, 284] width 576 height 31
type input "05/28/2025"
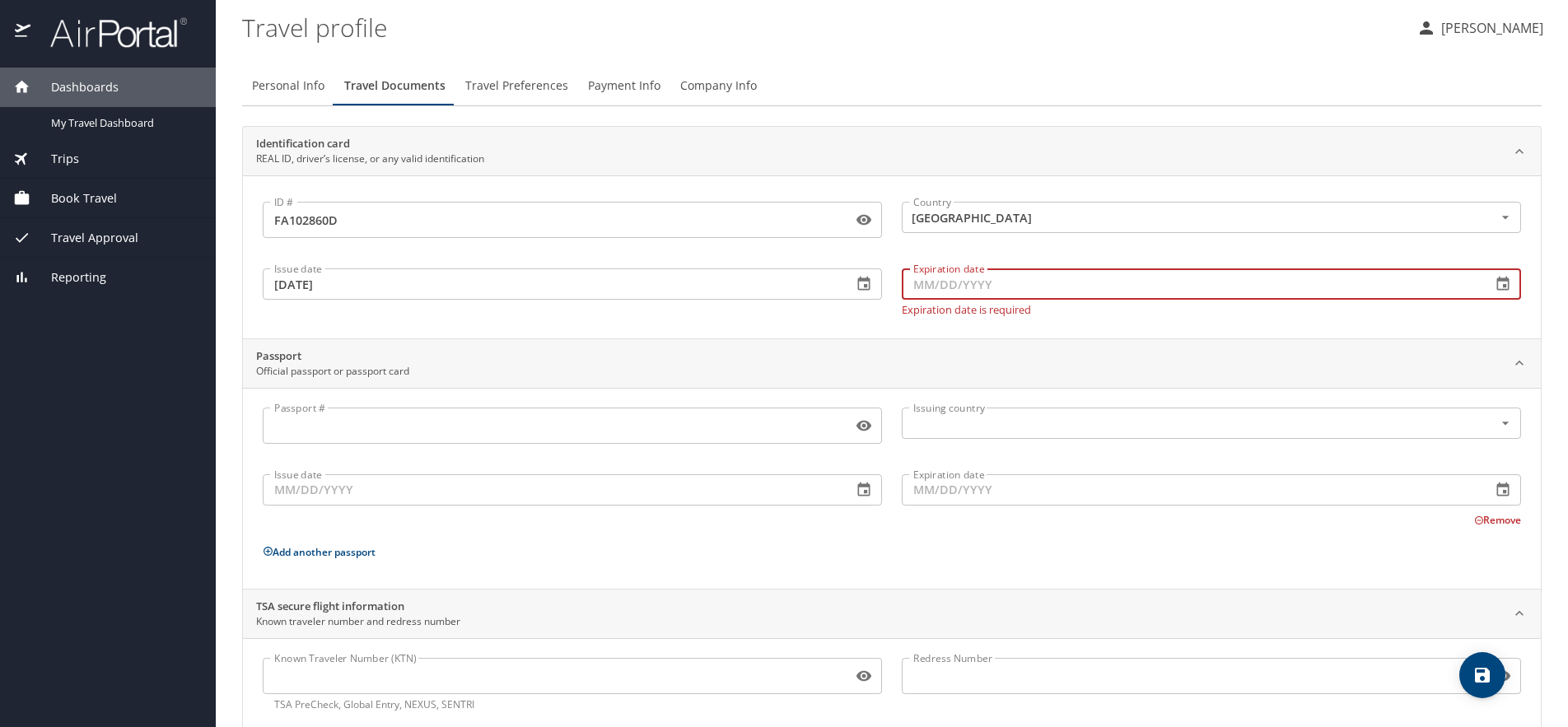
click at [976, 283] on input "Expiration date" at bounding box center [1189, 284] width 576 height 31
type input "06/19/2033"
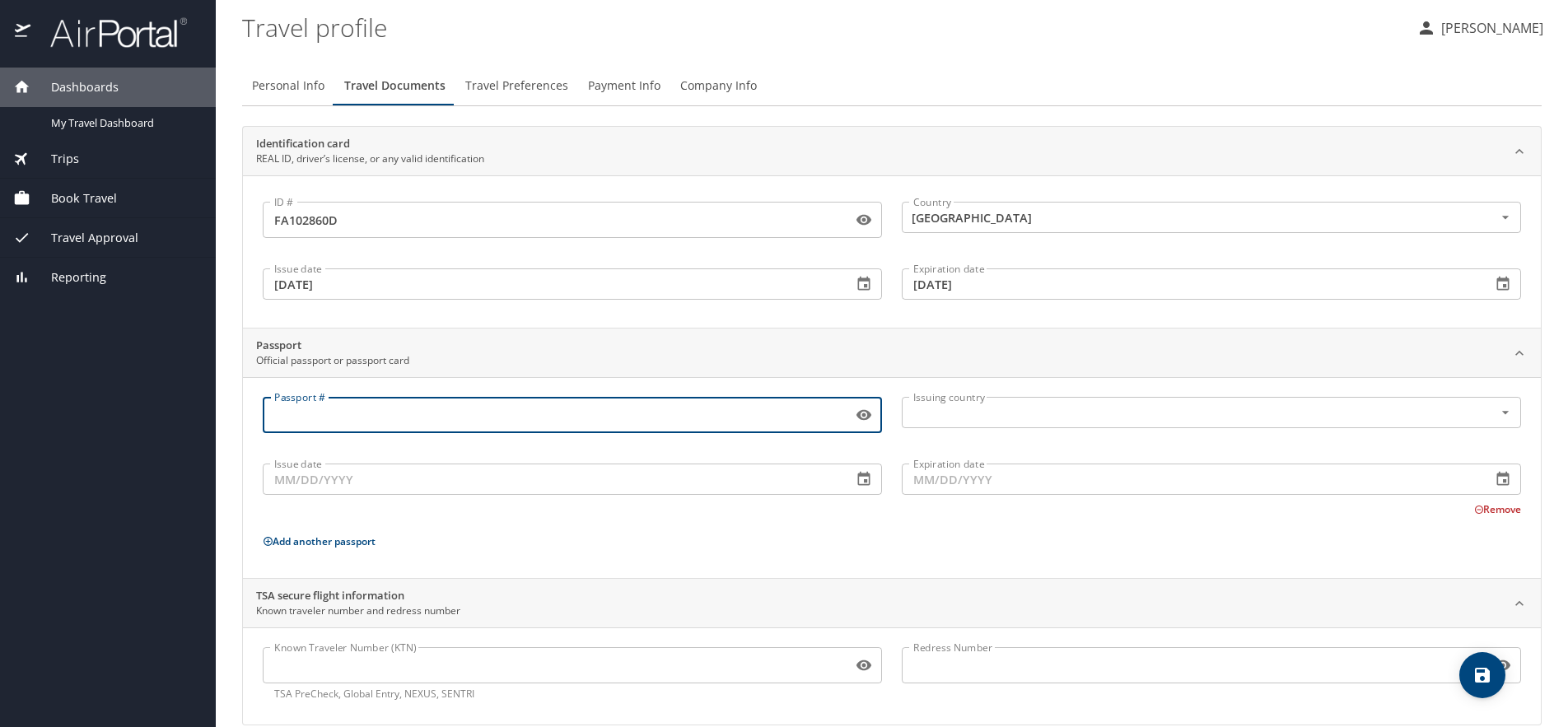
click at [410, 425] on input "Passport #" at bounding box center [554, 414] width 583 height 31
type input "546349764"
click at [965, 420] on input "text" at bounding box center [1187, 412] width 561 height 22
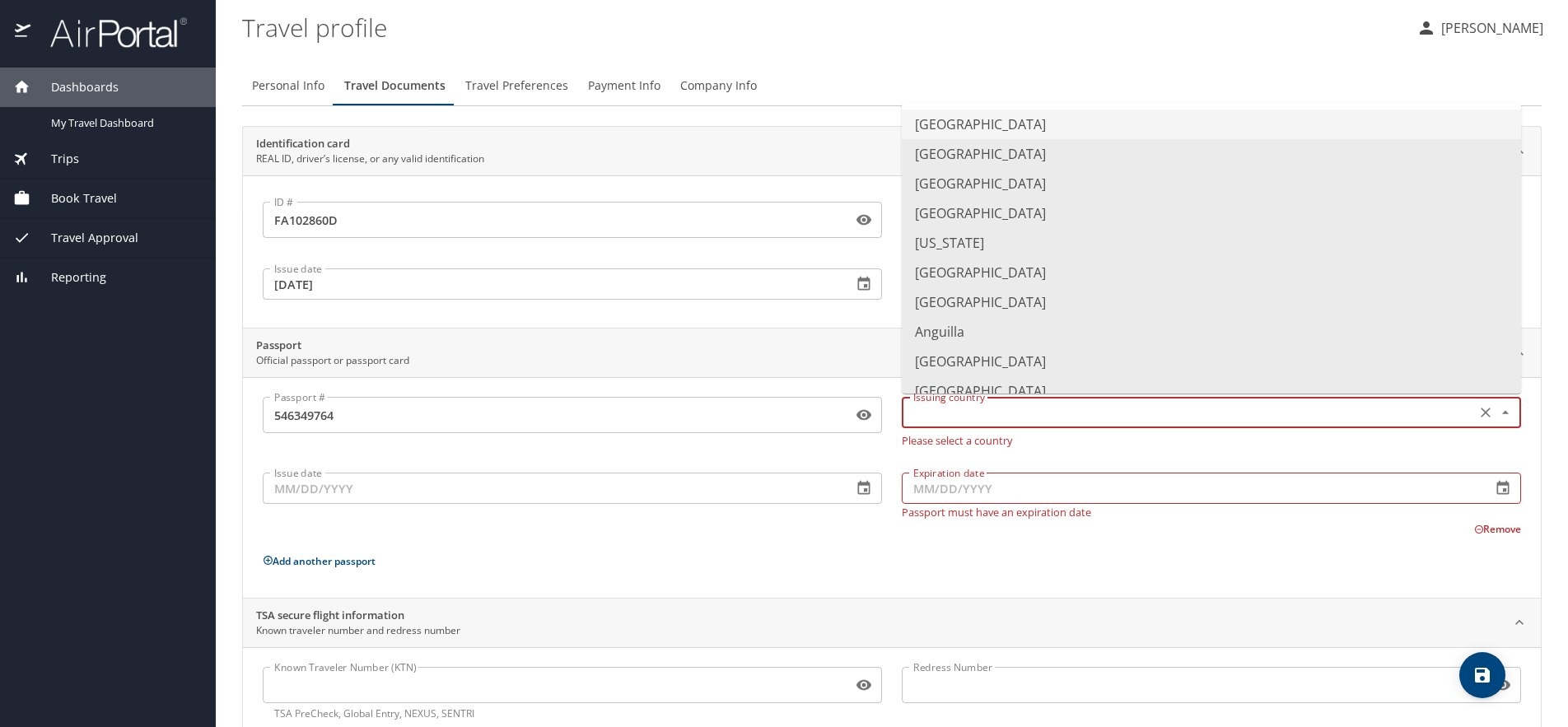
click at [982, 122] on li "United States of America" at bounding box center [1211, 125] width 619 height 30
type input "United States of America"
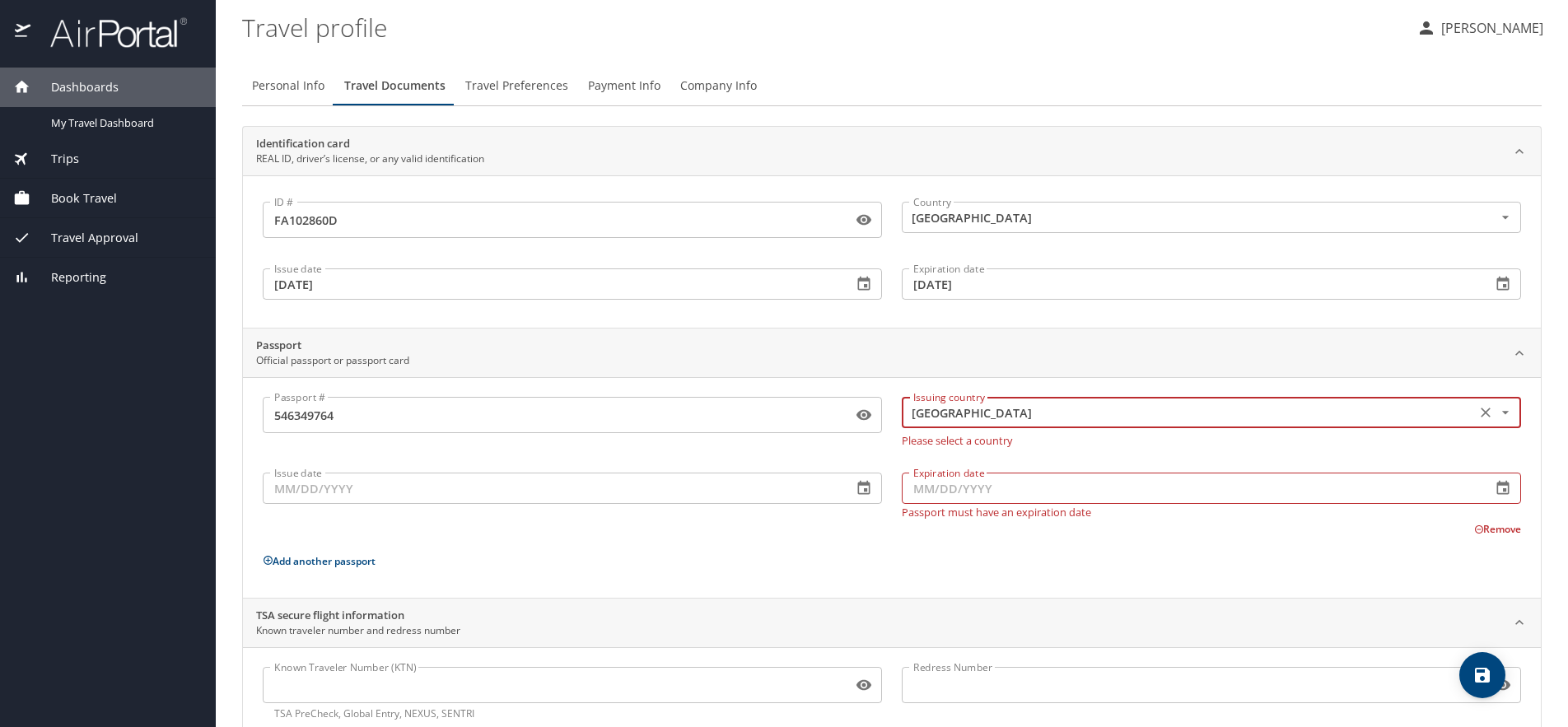
click at [357, 488] on input "Issue date" at bounding box center [551, 487] width 576 height 31
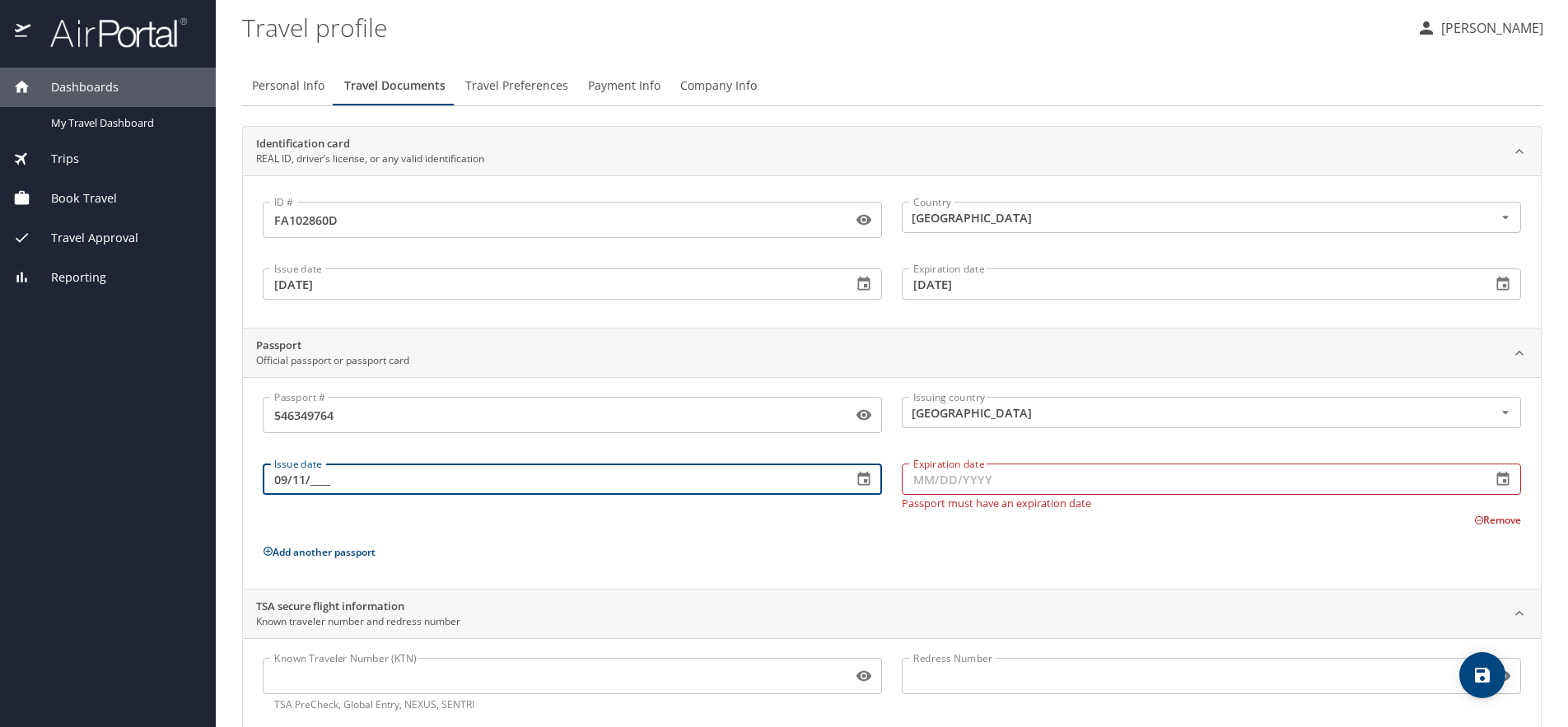
click at [312, 482] on input "09/11/____" at bounding box center [551, 478] width 576 height 31
drag, startPoint x: 286, startPoint y: 481, endPoint x: 270, endPoint y: 482, distance: 16.0
click at [270, 482] on input "09/11/2016" at bounding box center [551, 478] width 576 height 31
drag, startPoint x: 306, startPoint y: 483, endPoint x: 295, endPoint y: 483, distance: 11.0
click at [295, 483] on input "11/11/2016" at bounding box center [551, 478] width 576 height 31
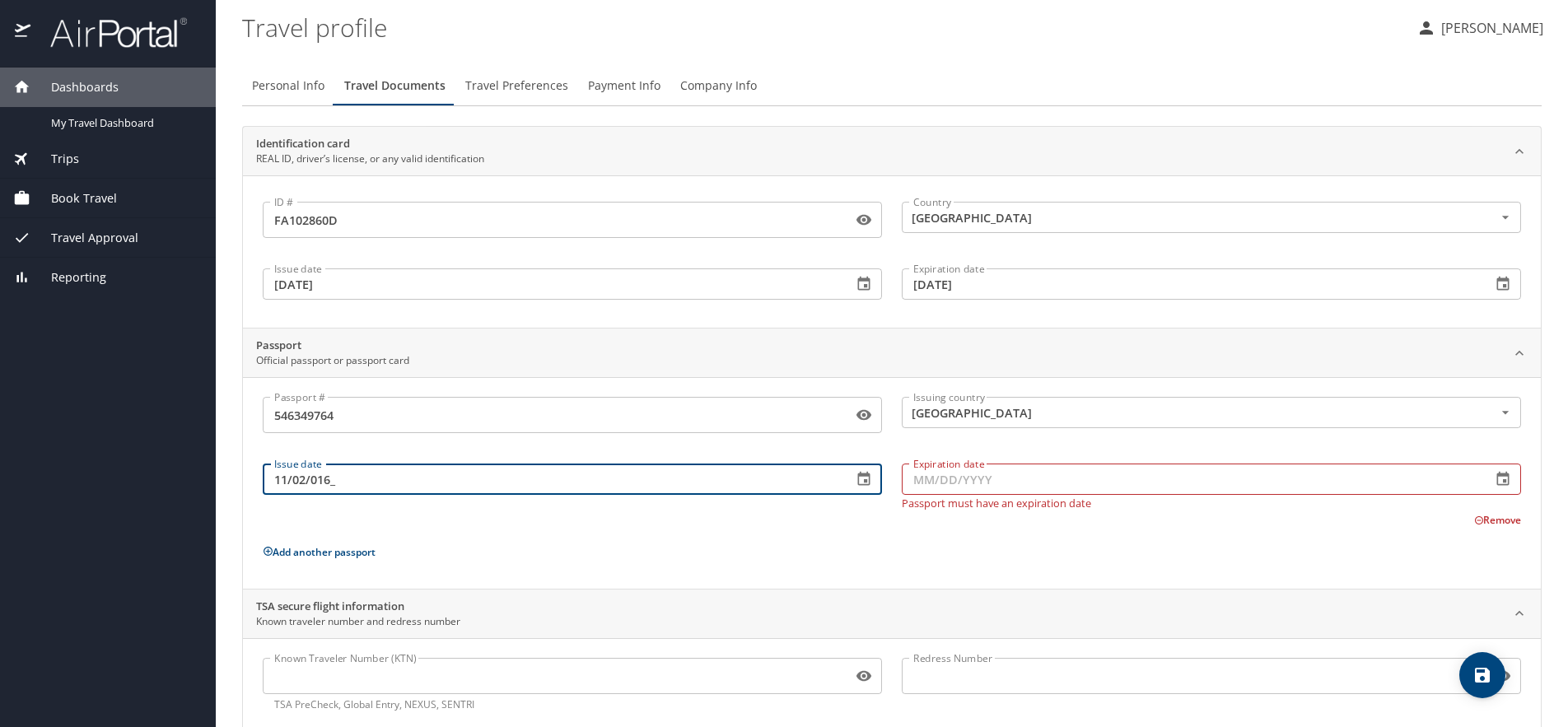
type input "11/09/2016"
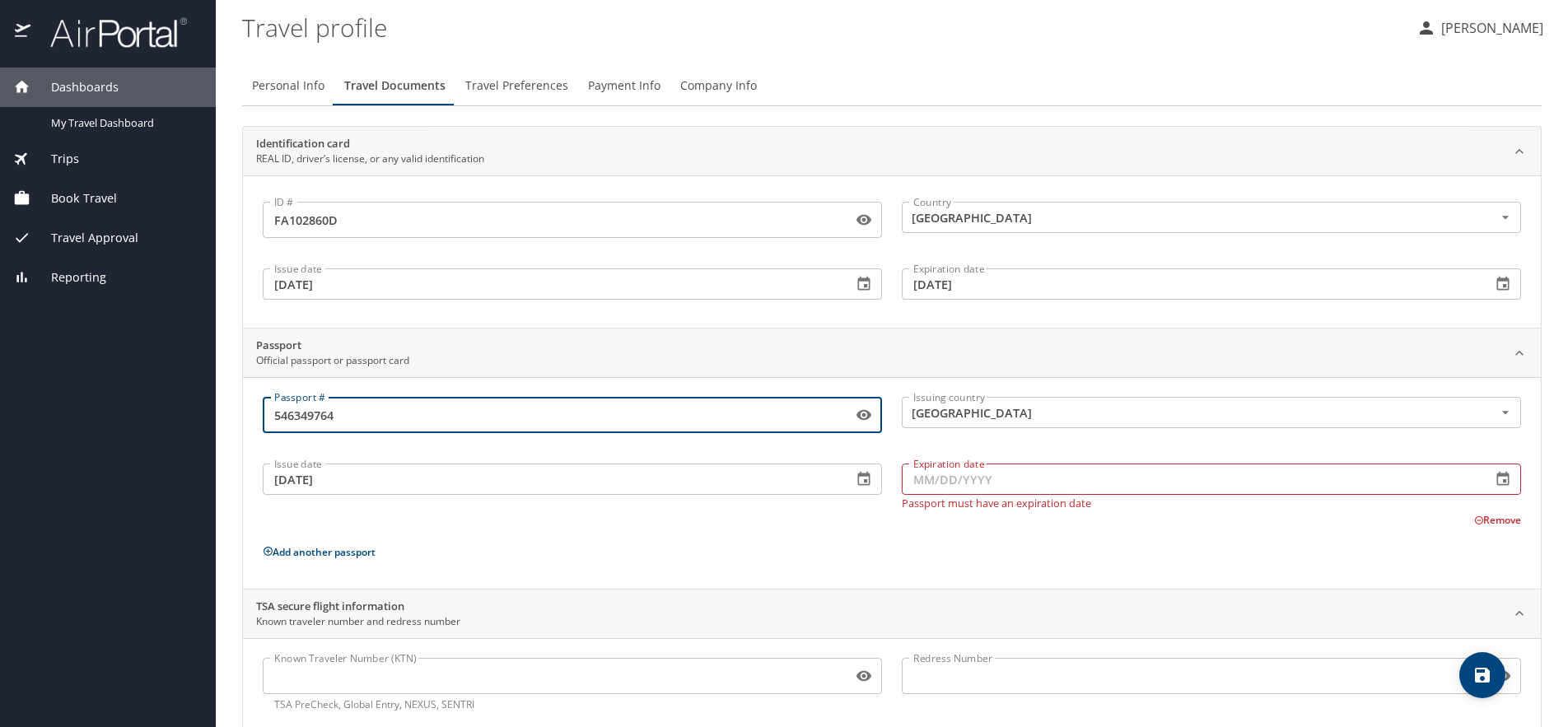
drag, startPoint x: 348, startPoint y: 414, endPoint x: 237, endPoint y: 403, distance: 111.5
click at [237, 403] on main "Travel profile Andrew Gilbert Personal Info Travel Documents Travel Preferences…" at bounding box center [892, 364] width 1352 height 727
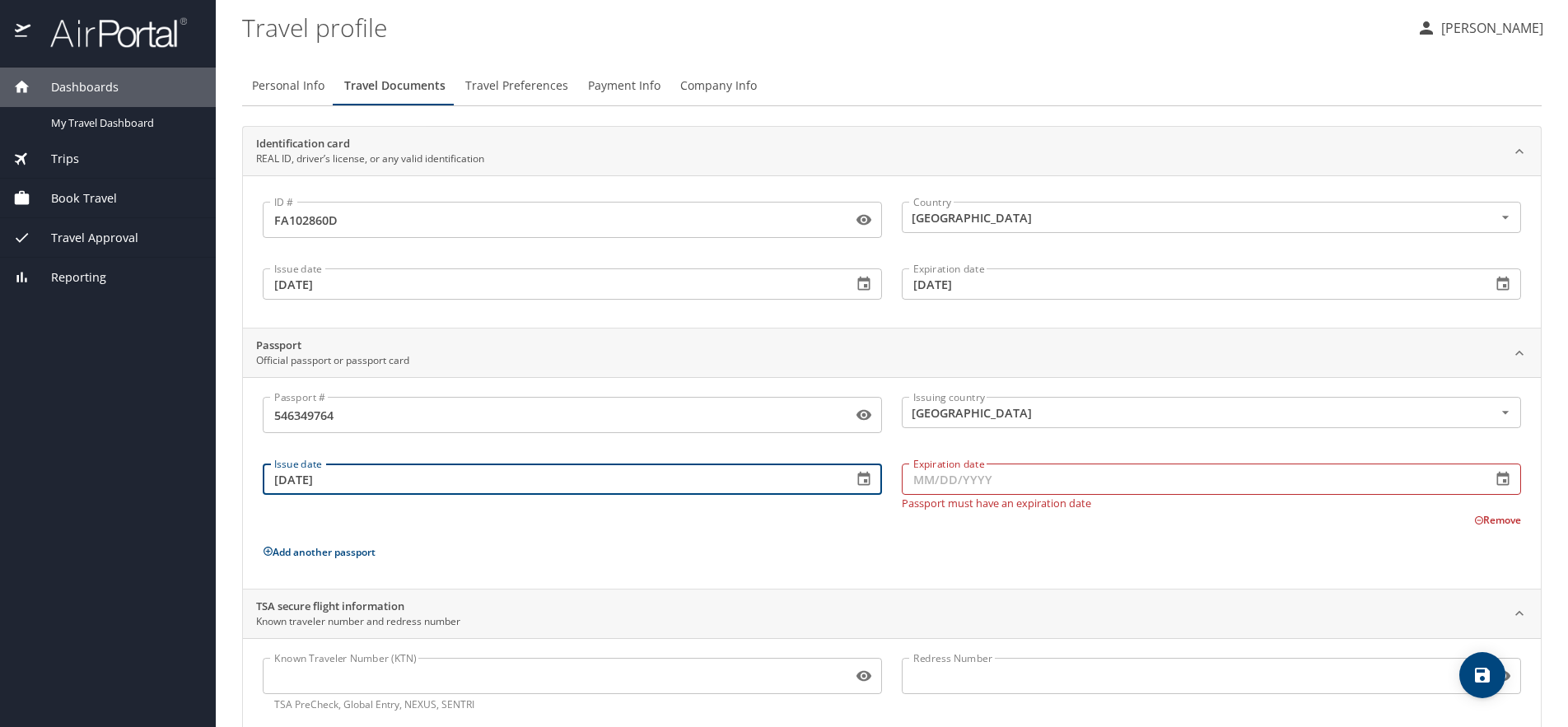
click at [349, 484] on input "11/09/2016" at bounding box center [551, 478] width 576 height 31
drag, startPoint x: 349, startPoint y: 484, endPoint x: 257, endPoint y: 478, distance: 92.2
click at [257, 478] on div "Issue date 11/09/2016 Issue date" at bounding box center [572, 483] width 639 height 71
type input "11/09/2016"
click at [949, 485] on input "Expiration date" at bounding box center [1189, 478] width 576 height 31
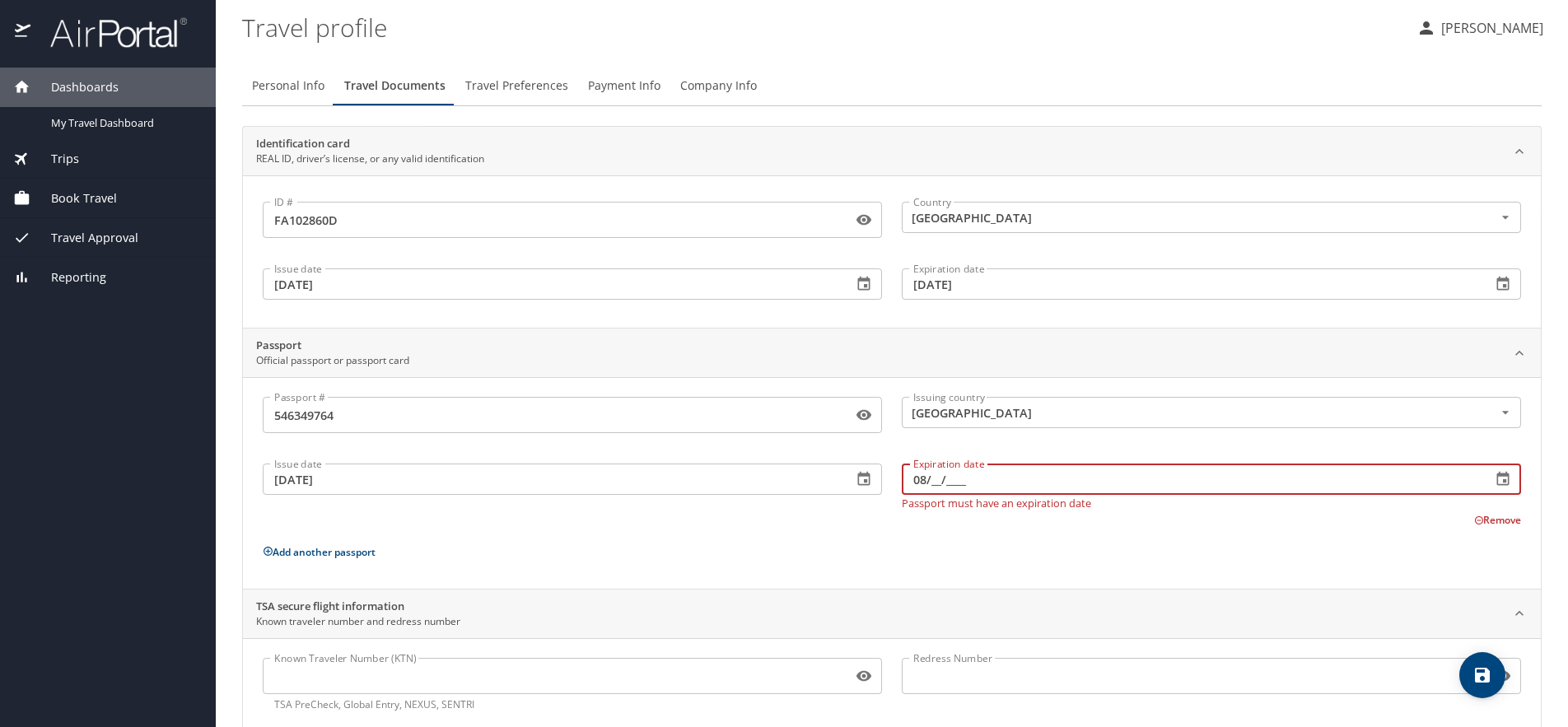
type input "0_/__/____"
type input "11/08/2026"
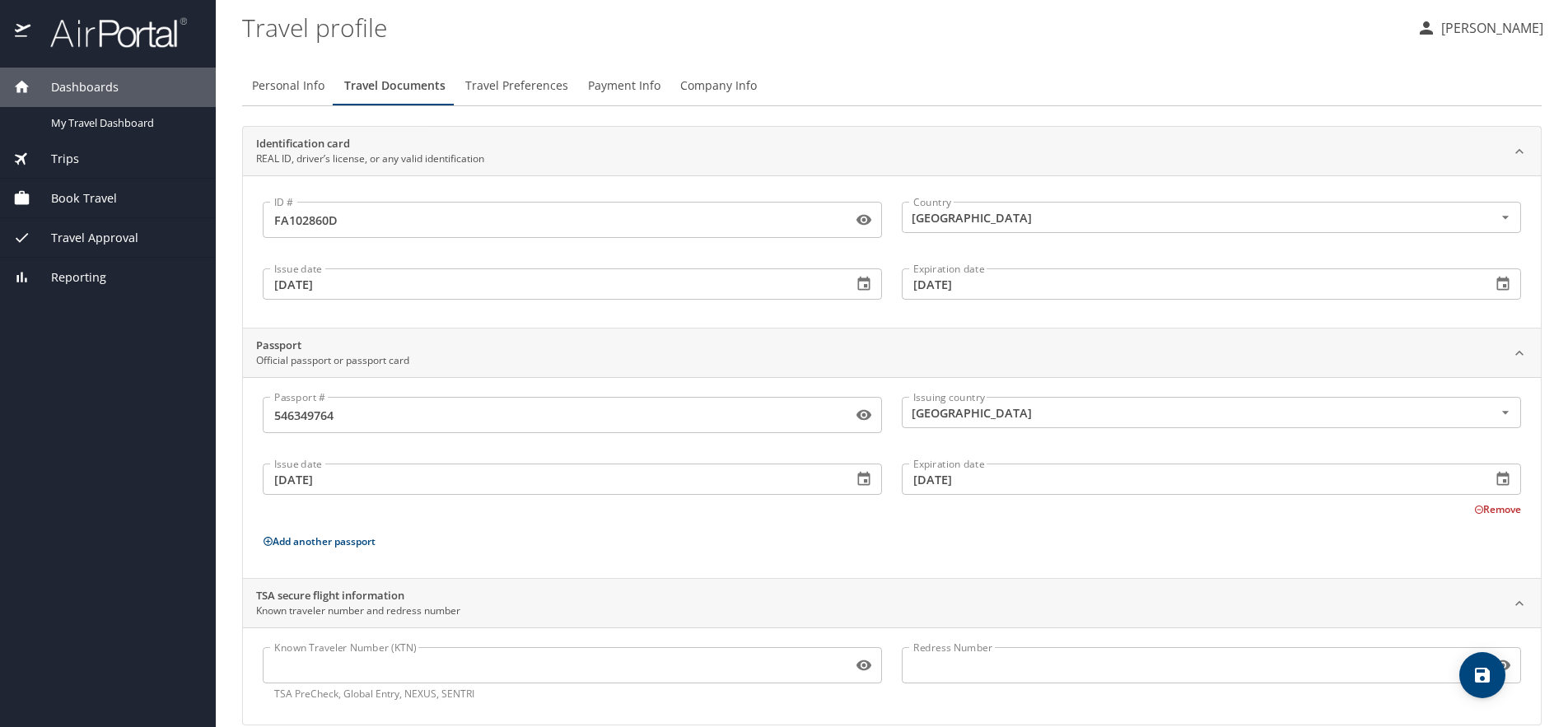
click at [763, 529] on div "Passport # 546349764 Passport # Issuing country United States of America Issuin…" at bounding box center [892, 480] width 1258 height 168
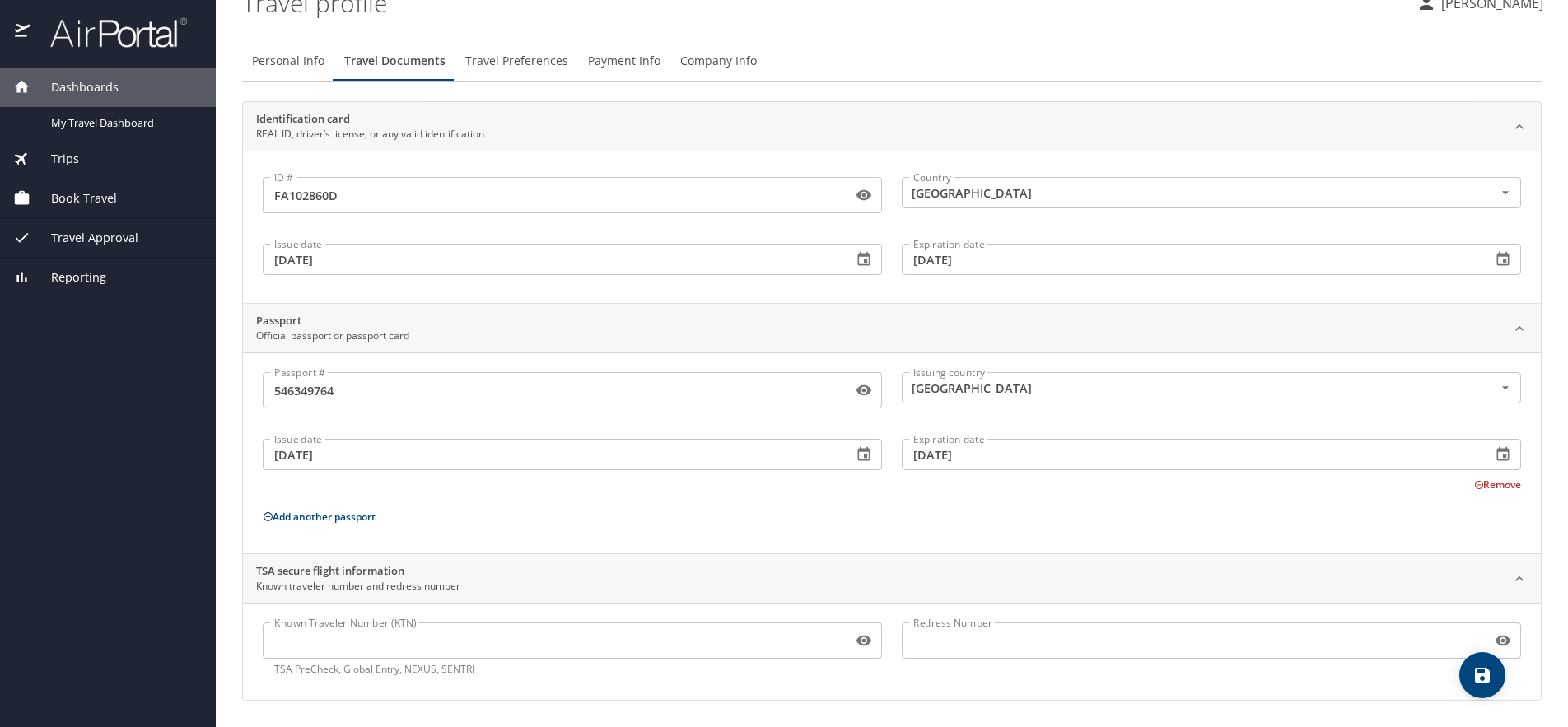
scroll to position [24, 0]
click at [1485, 671] on icon "save" at bounding box center [1483, 675] width 15 height 15
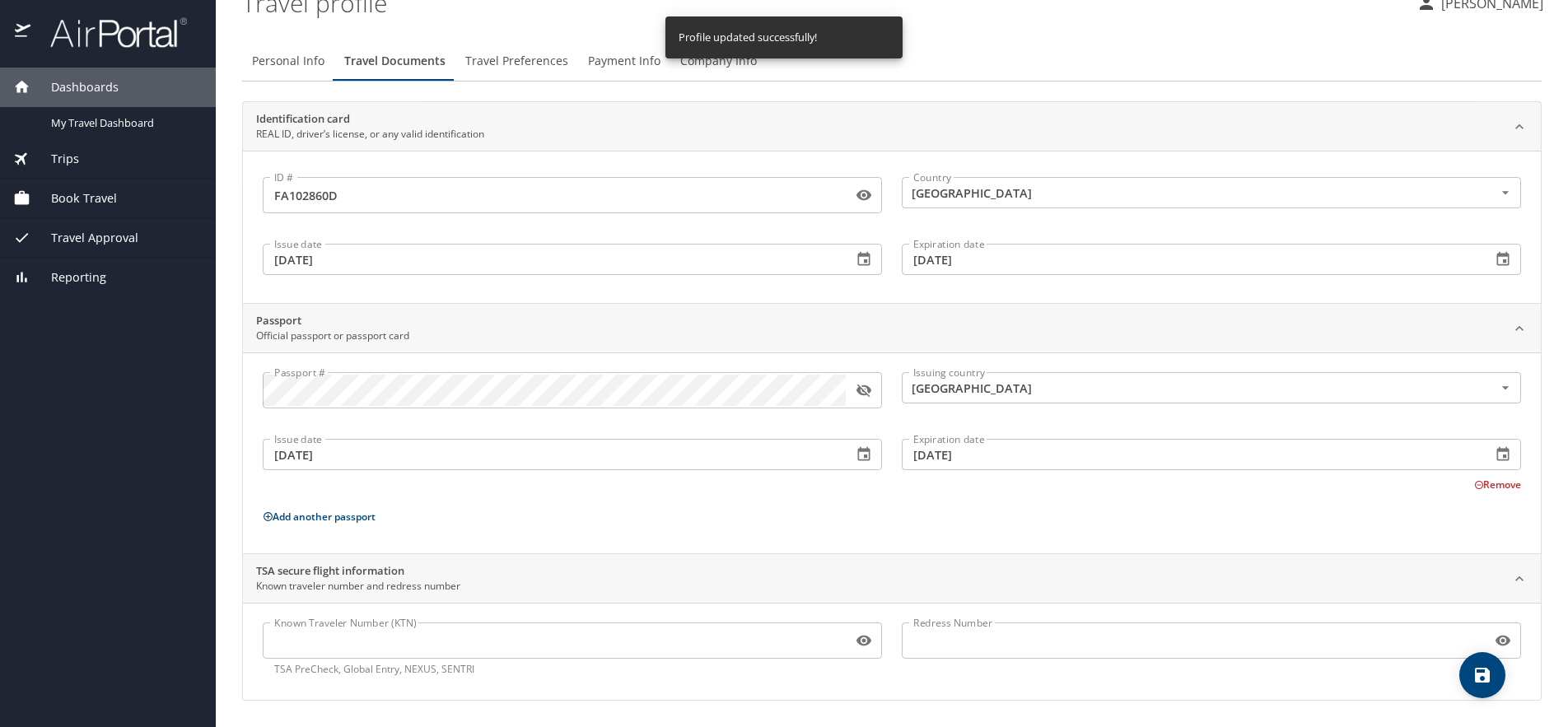
click at [519, 63] on span "Travel Preferences" at bounding box center [517, 61] width 103 height 21
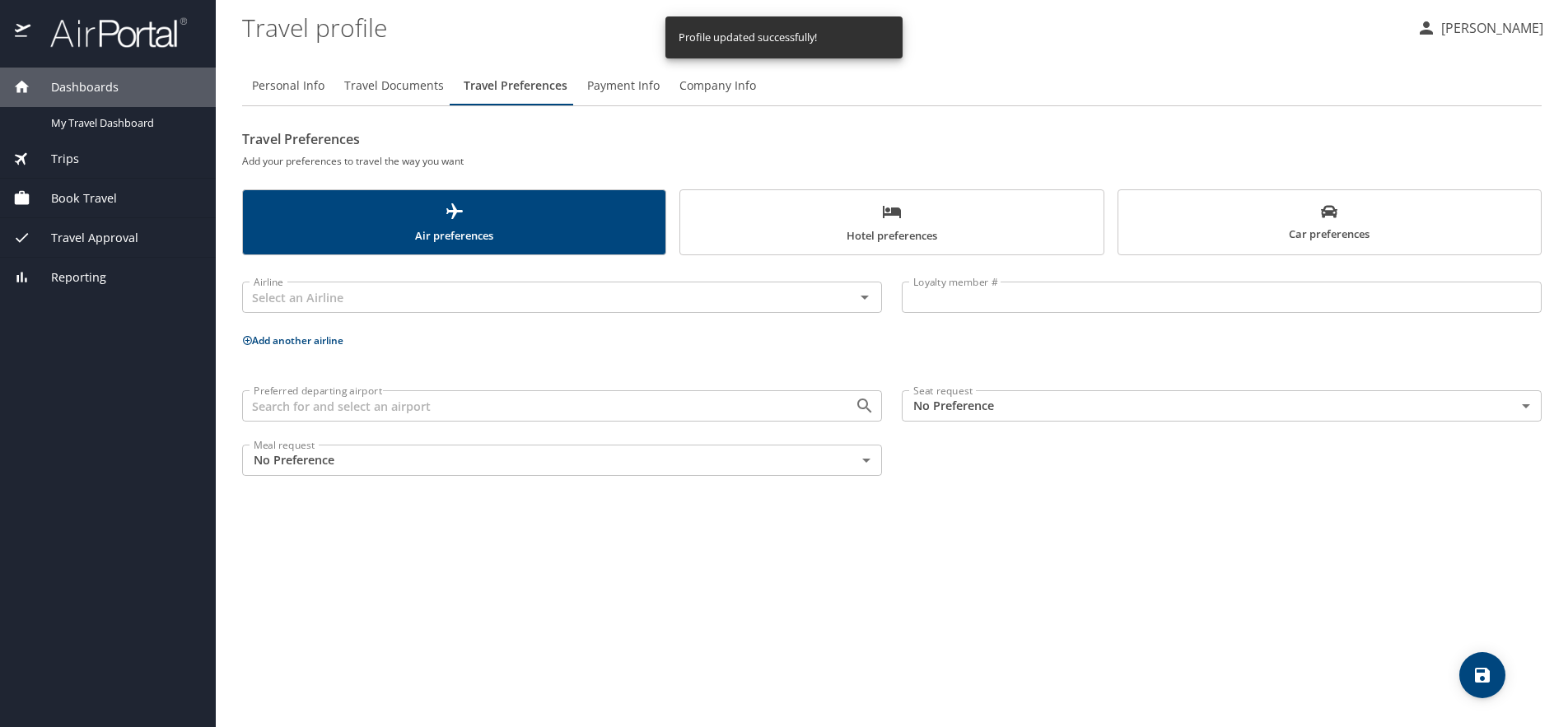
scroll to position [0, 0]
click at [838, 215] on span "Hotel preferences" at bounding box center [891, 224] width 403 height 43
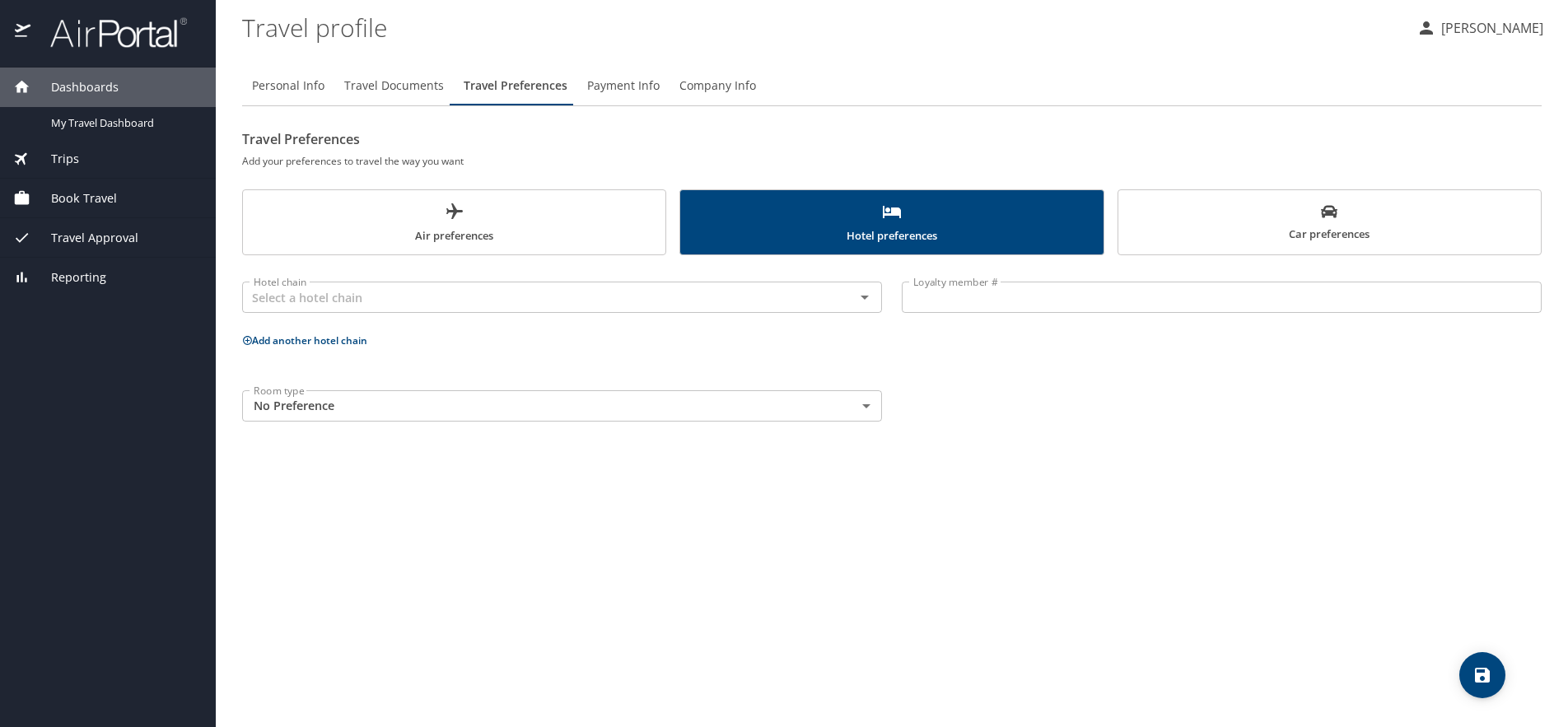
click at [1229, 227] on span "Car preferences" at bounding box center [1329, 223] width 403 height 40
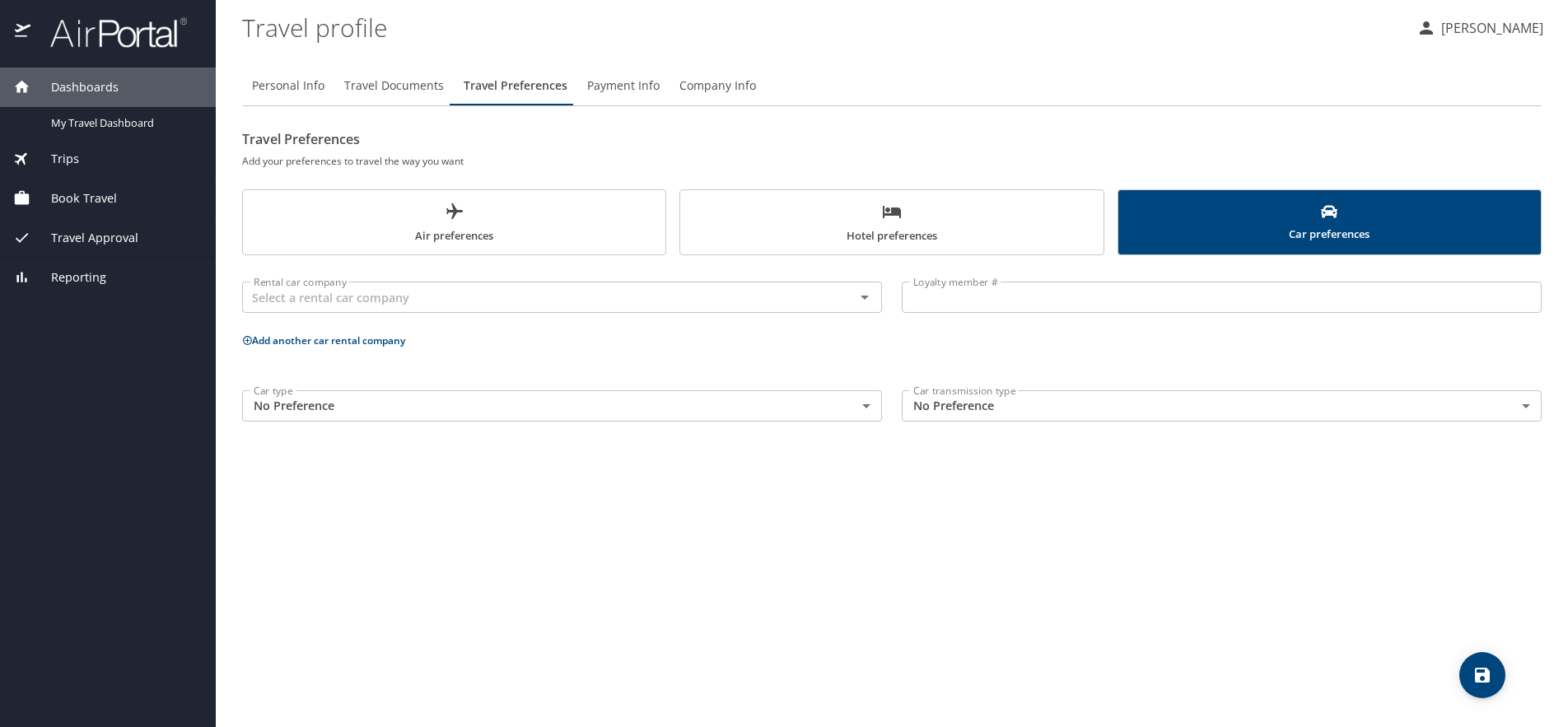
click at [520, 224] on span "Air preferences" at bounding box center [454, 224] width 403 height 43
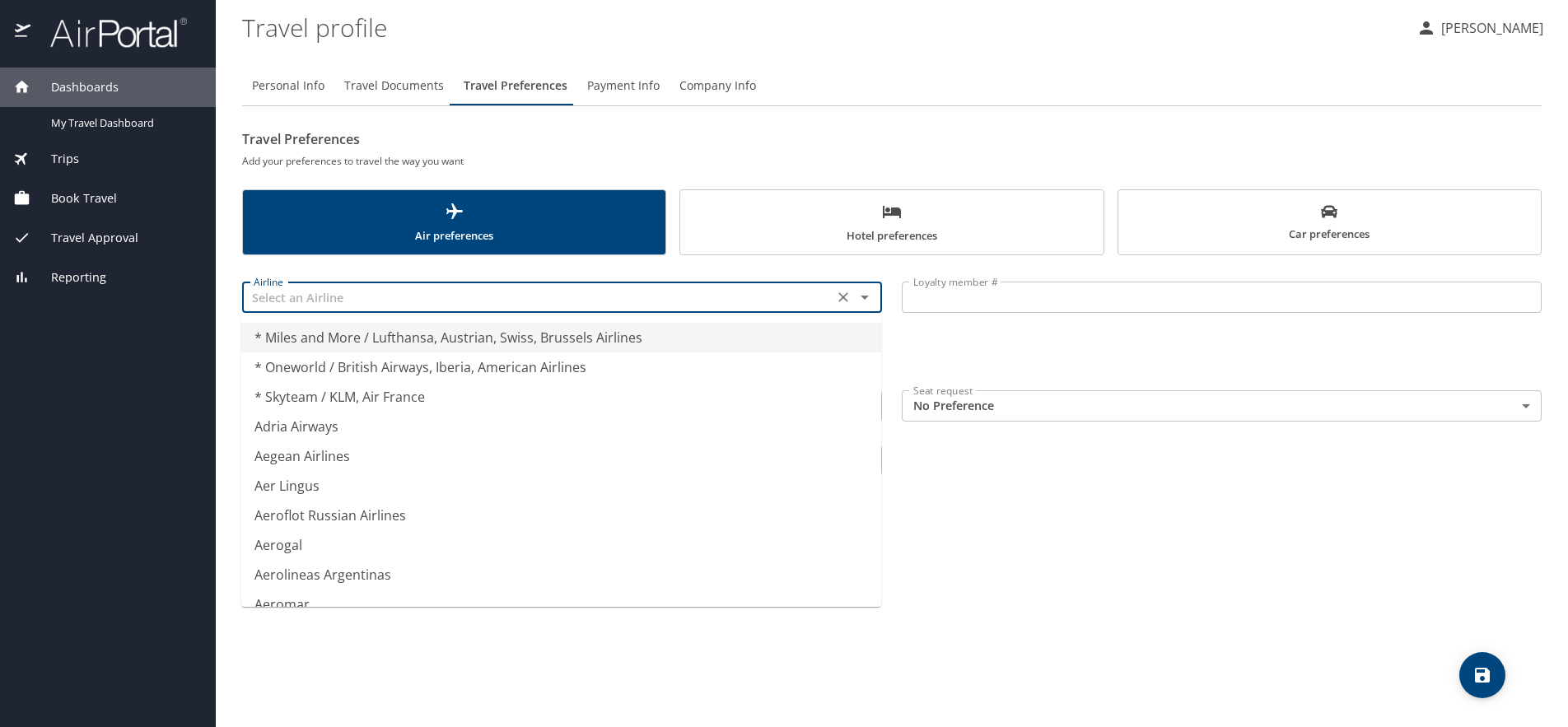
click at [405, 296] on input "text" at bounding box center [537, 297] width 582 height 22
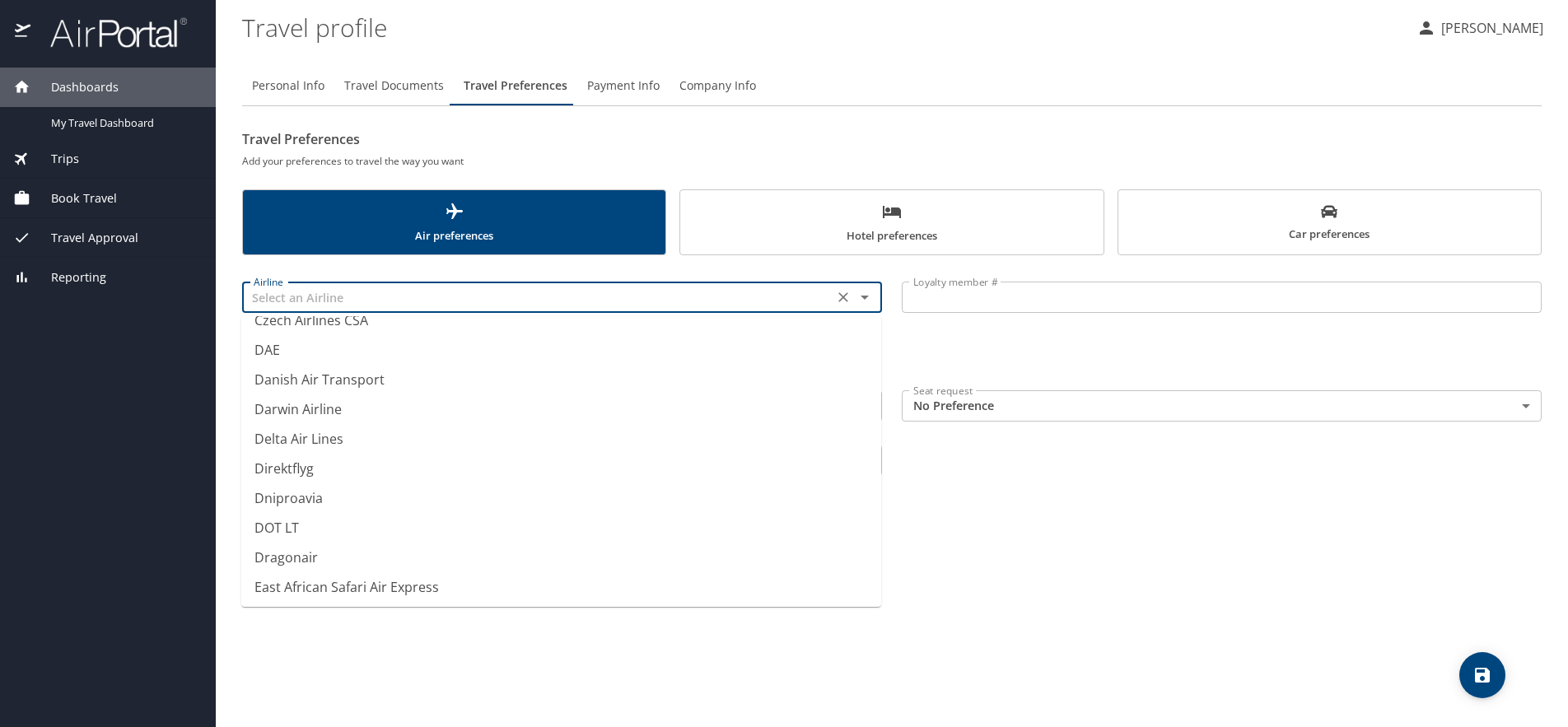
scroll to position [4883, 0]
click at [299, 427] on li "Delta Air Lines" at bounding box center [561, 433] width 640 height 30
type input "Delta Air Lines"
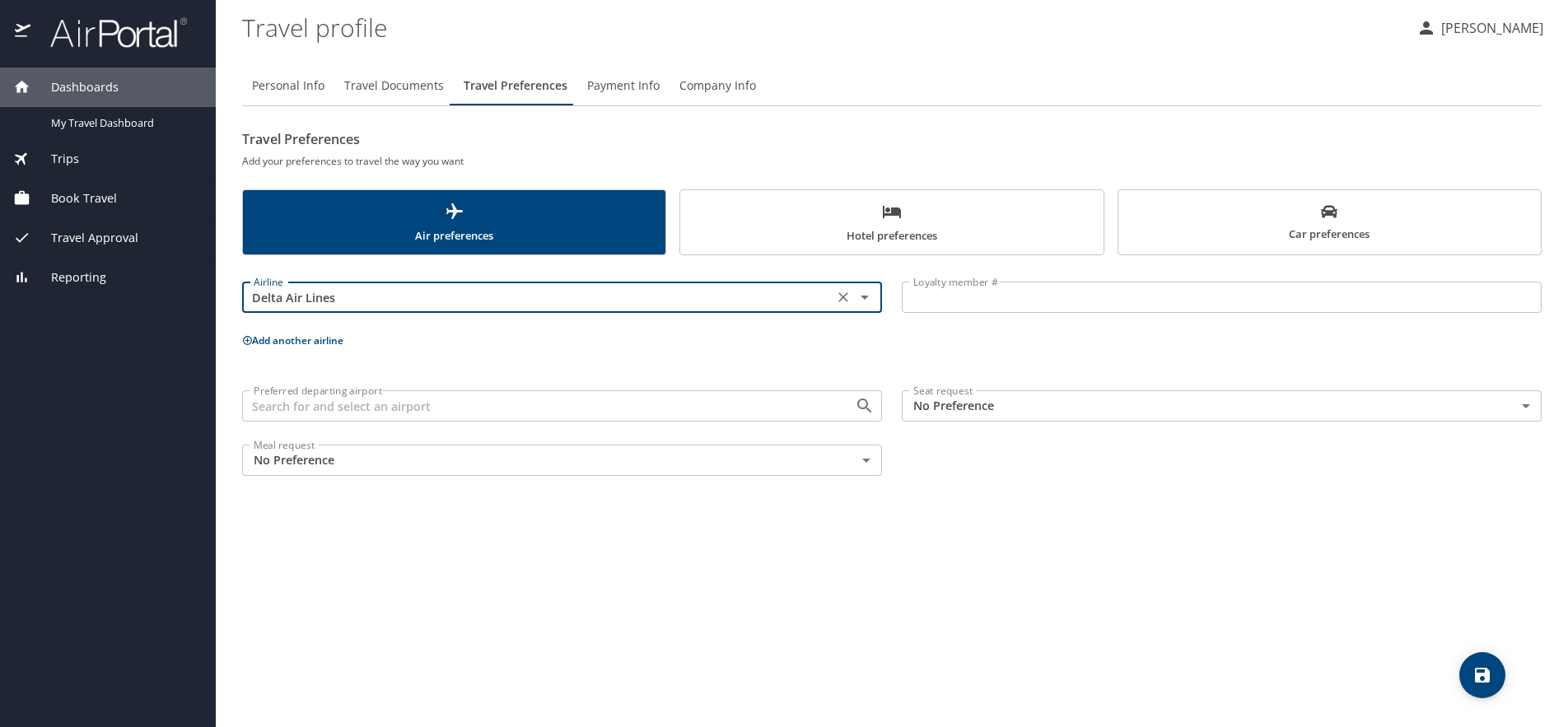
click at [950, 302] on input "Loyalty member #" at bounding box center [1221, 297] width 640 height 31
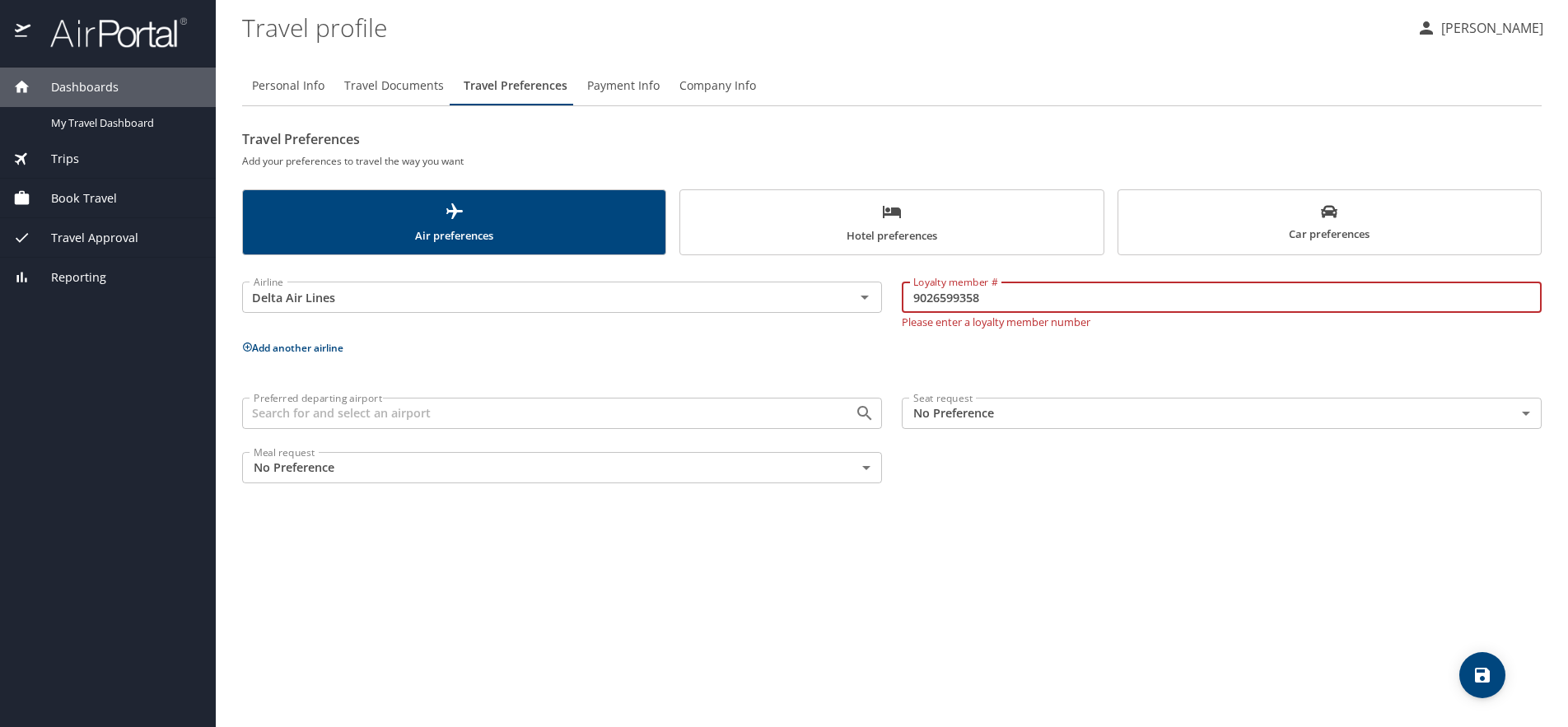
scroll to position [0, 0]
type input "9026599358"
click at [458, 418] on div "Preferred departing airport" at bounding box center [562, 412] width 640 height 31
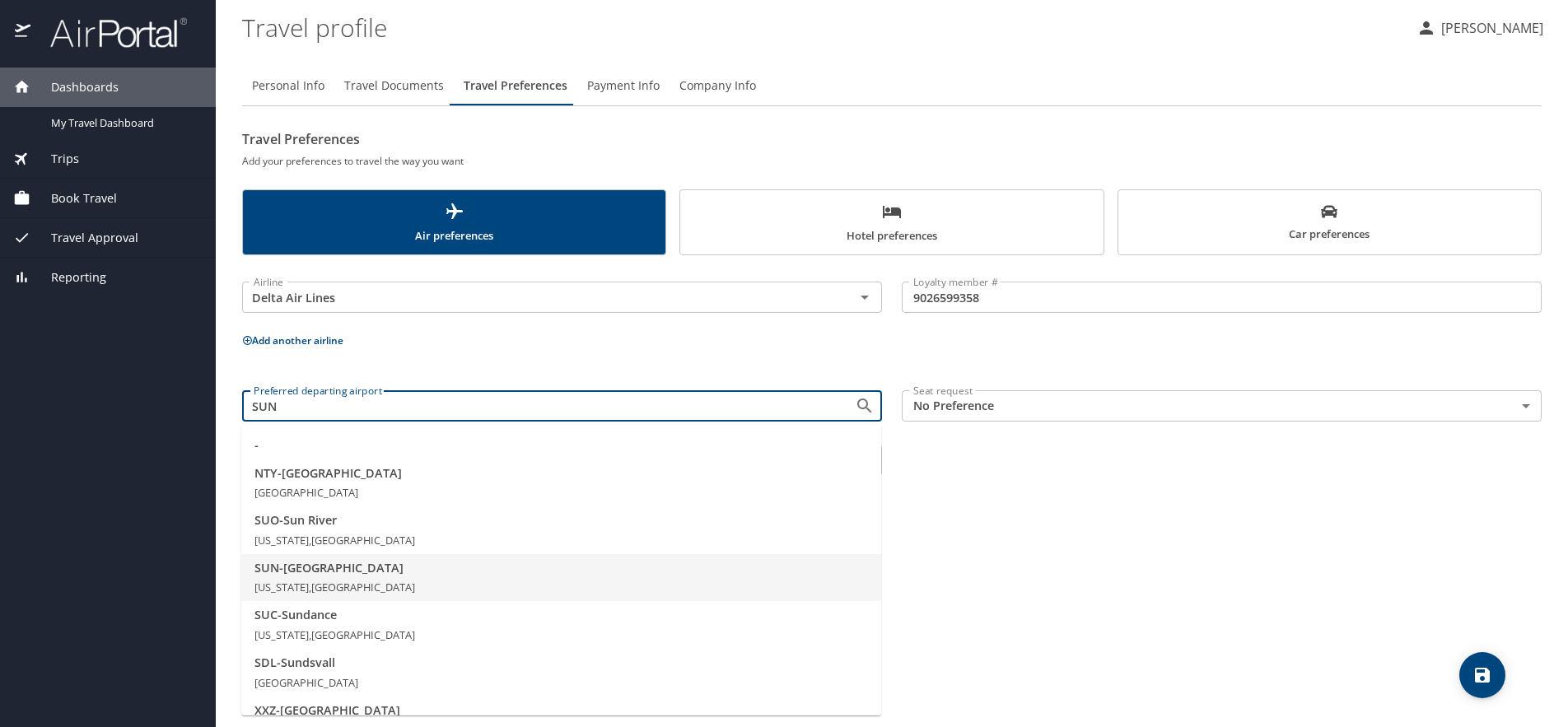
click at [326, 572] on span "SUN - Sun Valley" at bounding box center [561, 567] width 613 height 18
type input "SUN - Sun Valley"
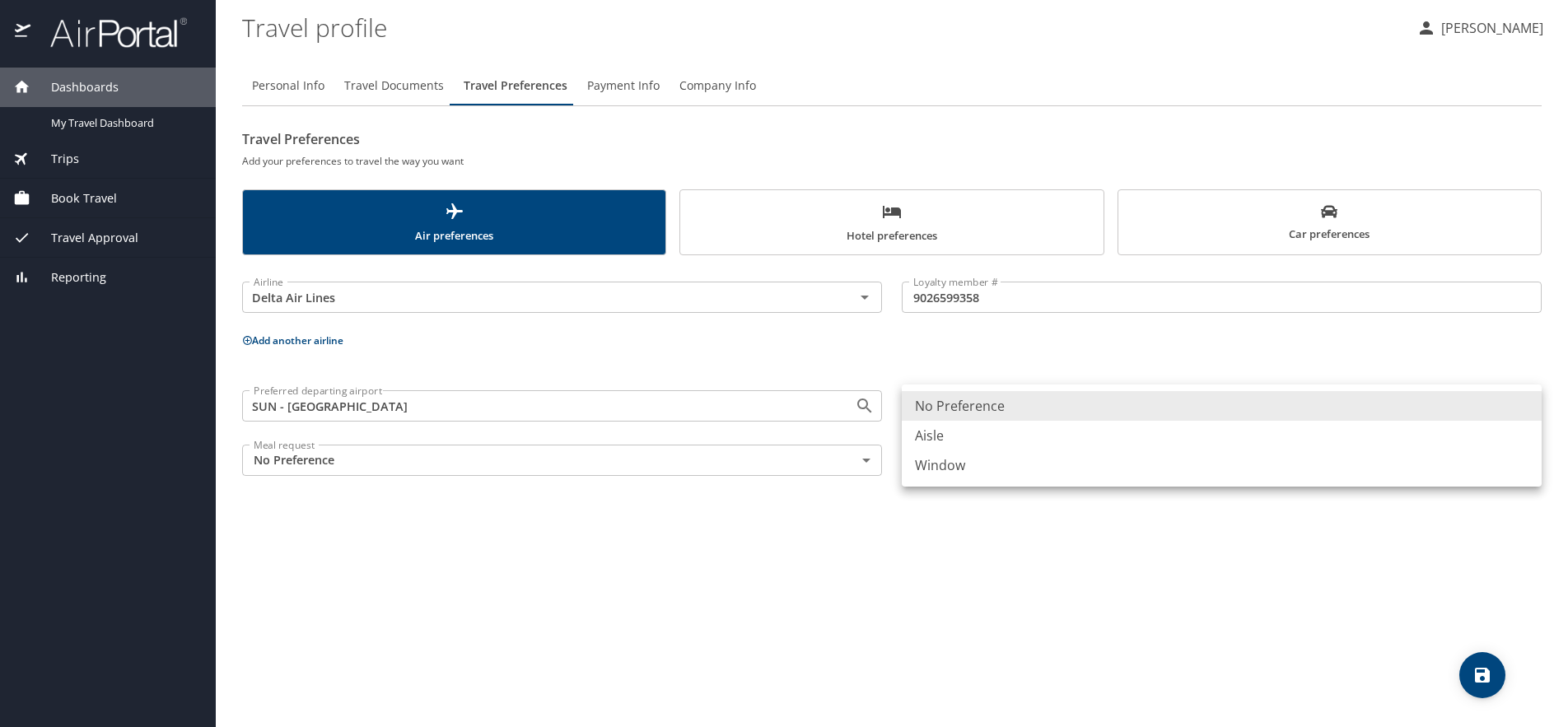
click at [962, 414] on body "Dashboards My Travel Dashboard Trips Current / Future Trips Past Trips Trips Mi…" at bounding box center [784, 364] width 1568 height 727
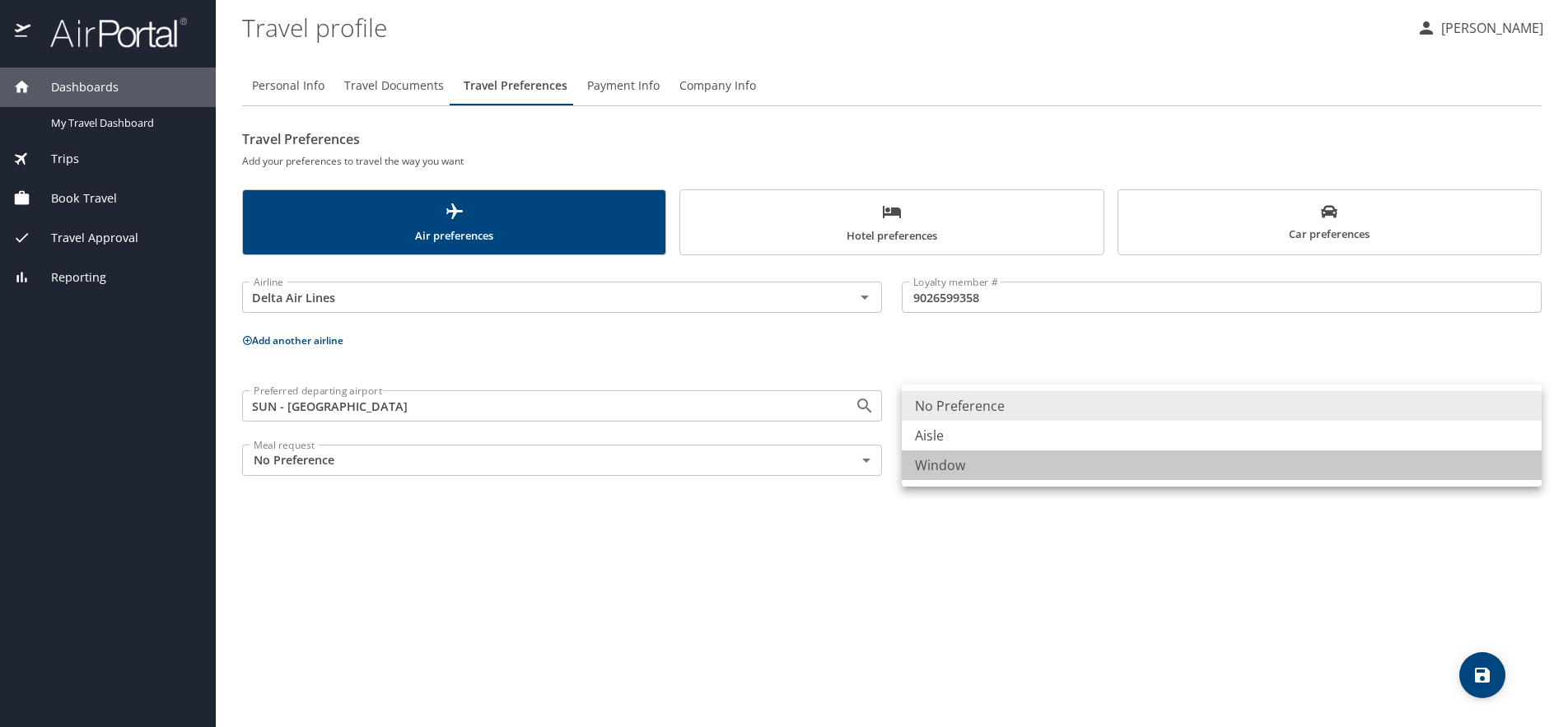
click at [952, 470] on li "Window" at bounding box center [1221, 465] width 640 height 30
type input "Window"
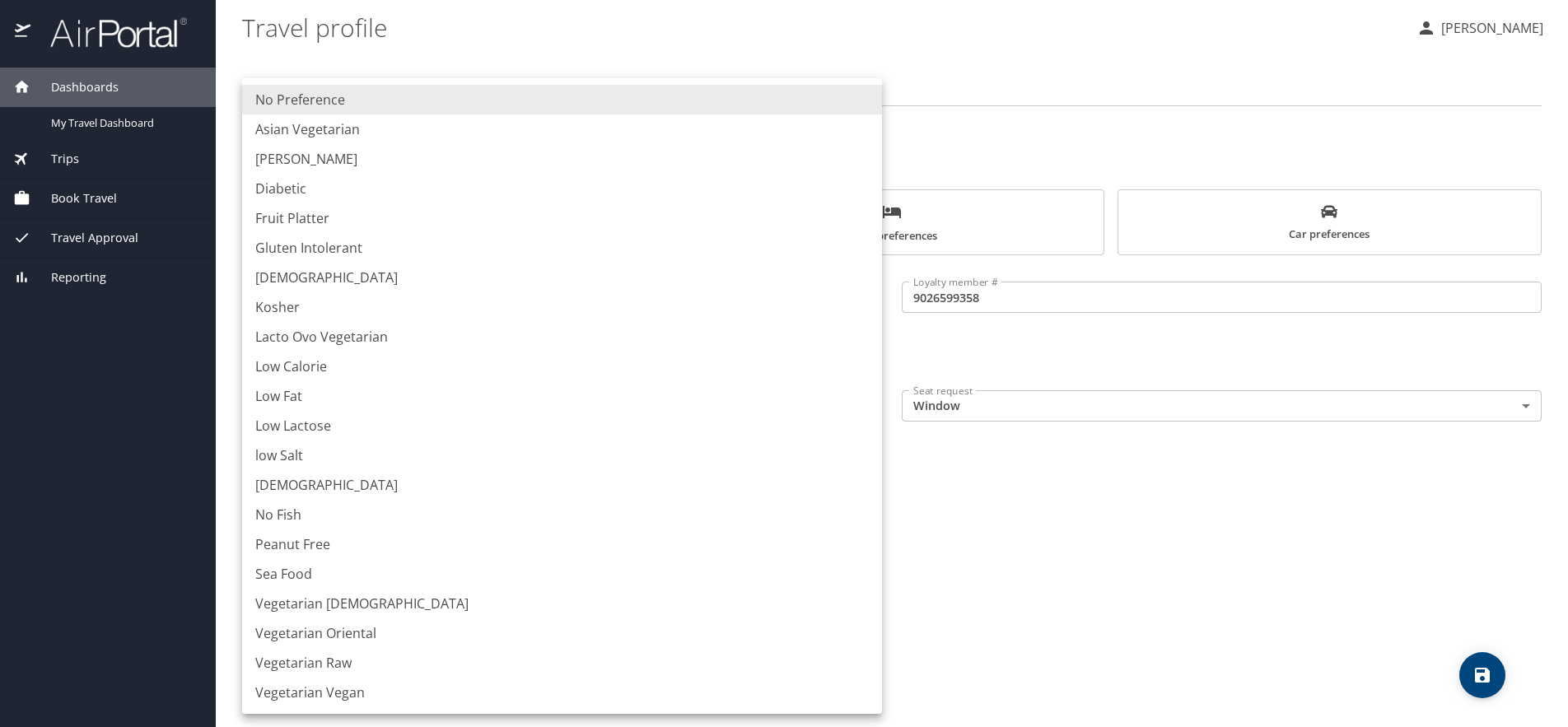
click at [863, 458] on body "Dashboards My Travel Dashboard Trips Current / Future Trips Past Trips Trips Mi…" at bounding box center [784, 364] width 1568 height 727
click at [322, 96] on li "No Preference" at bounding box center [562, 100] width 640 height 30
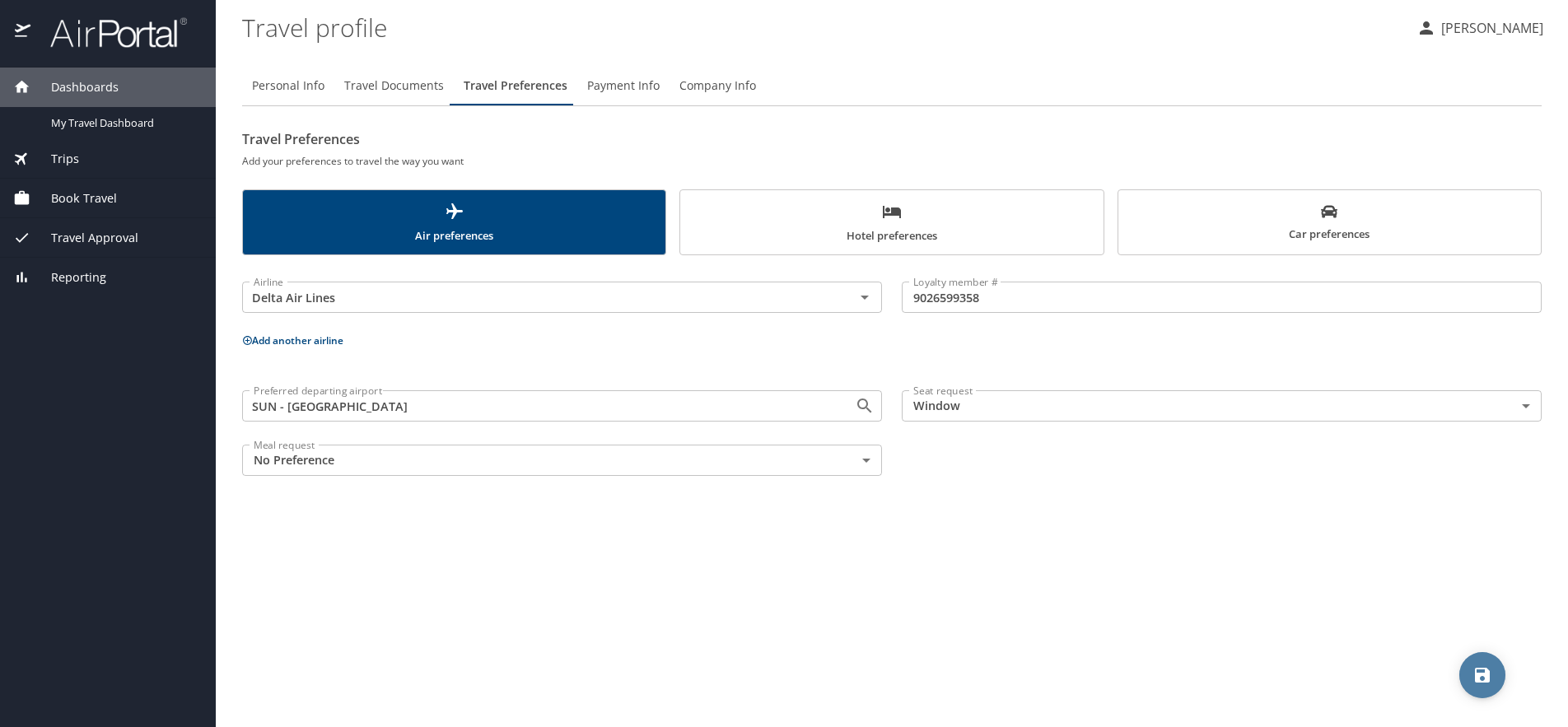
click at [1492, 666] on span "save" at bounding box center [1482, 674] width 46 height 20
click at [858, 208] on span "Hotel preferences" at bounding box center [891, 224] width 403 height 43
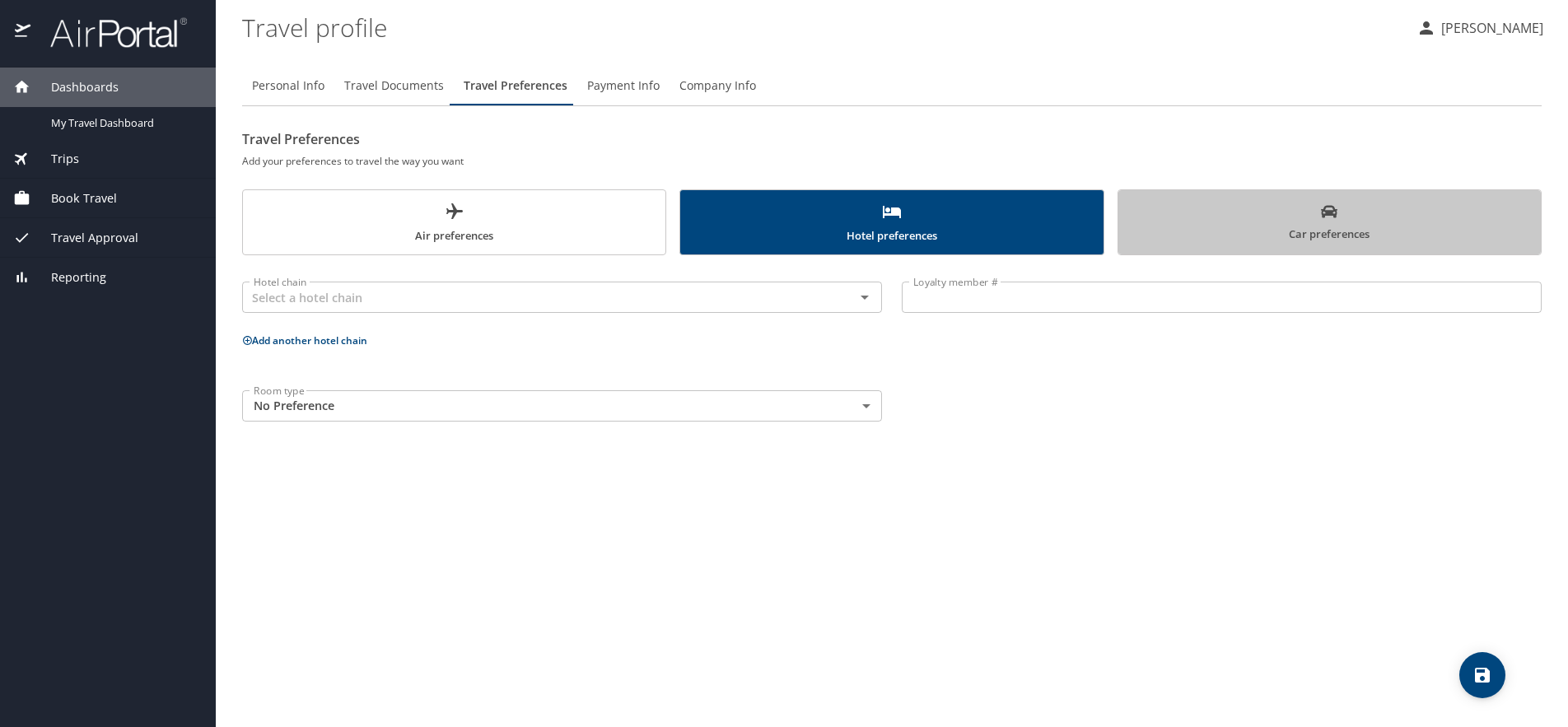
click at [1303, 232] on span "Car preferences" at bounding box center [1329, 223] width 403 height 40
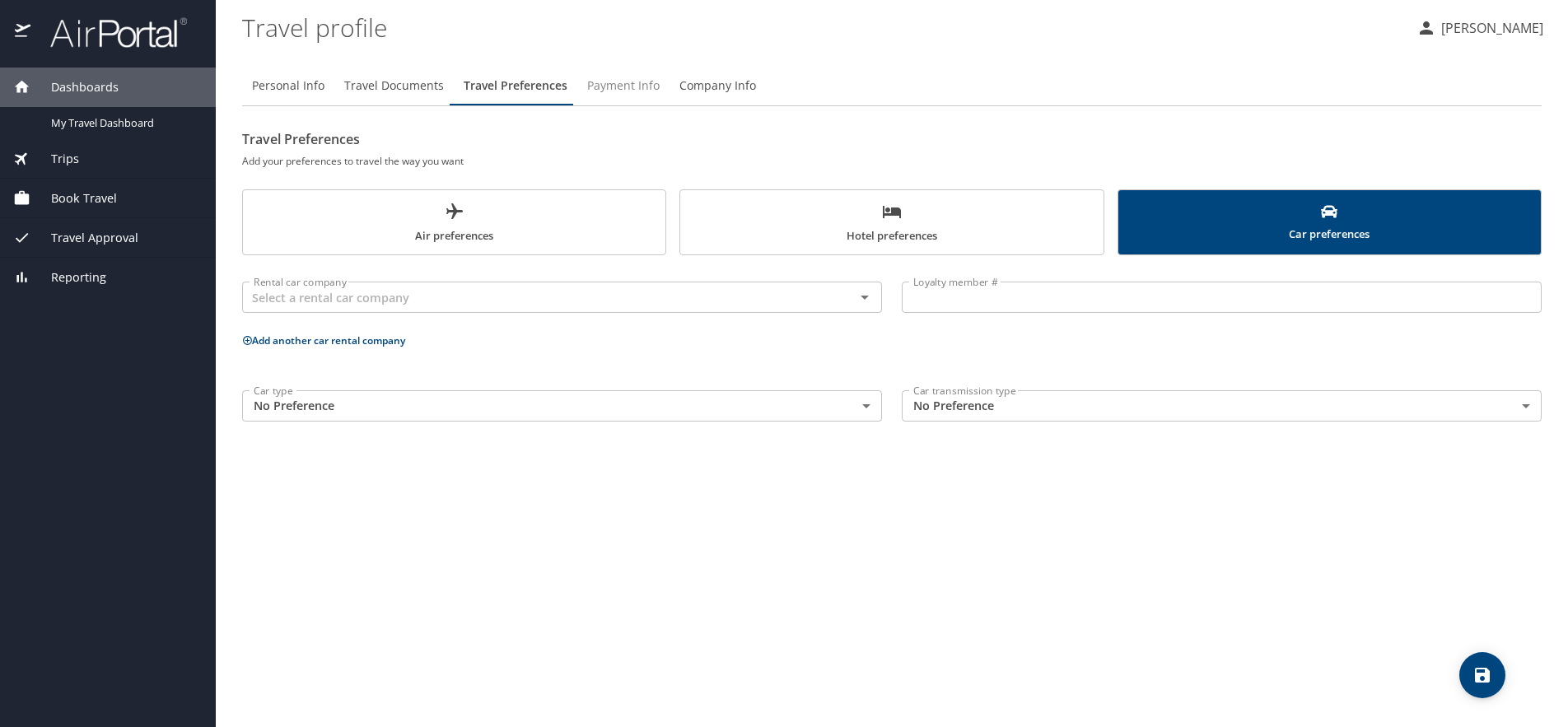
click at [623, 88] on span "Payment Info" at bounding box center [623, 86] width 72 height 21
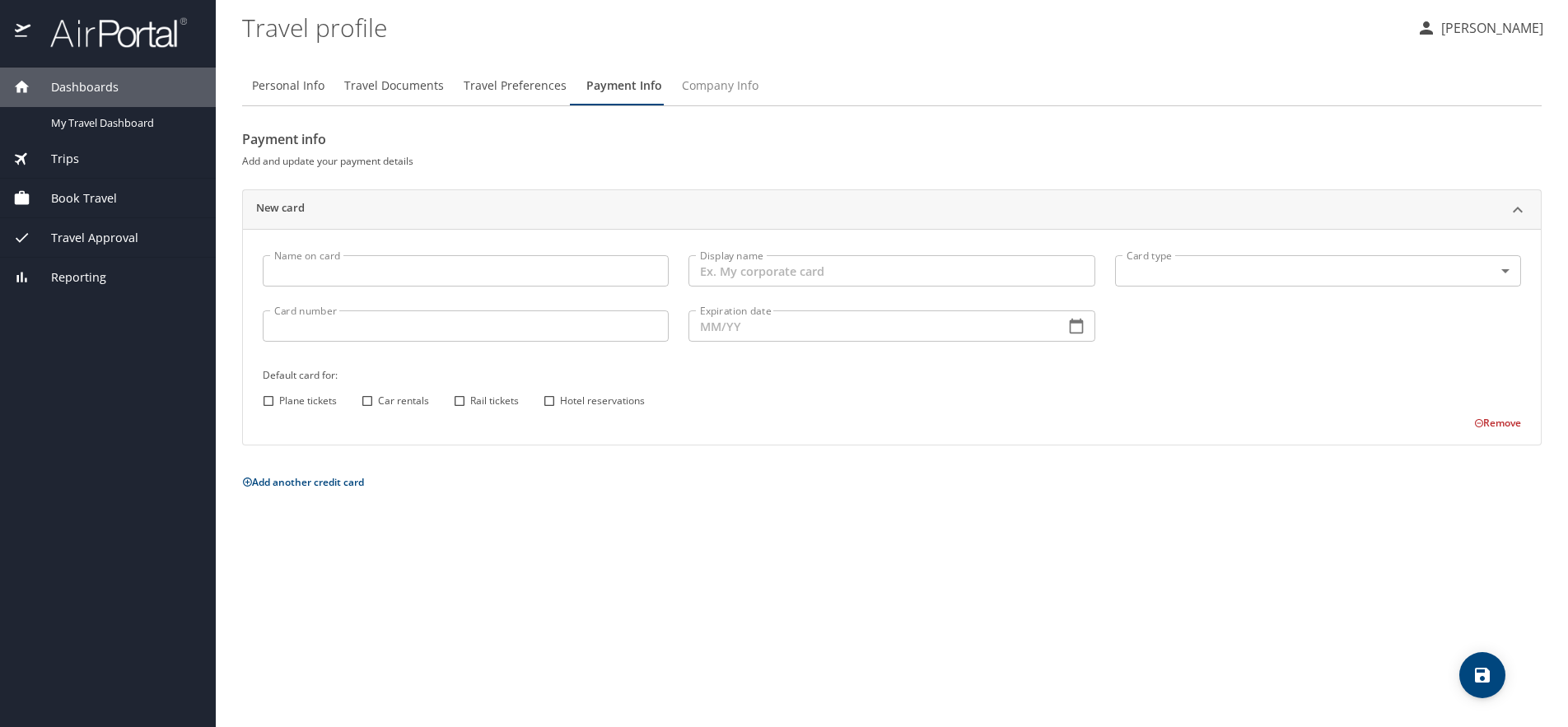
click at [691, 88] on span "Company Info" at bounding box center [721, 86] width 77 height 21
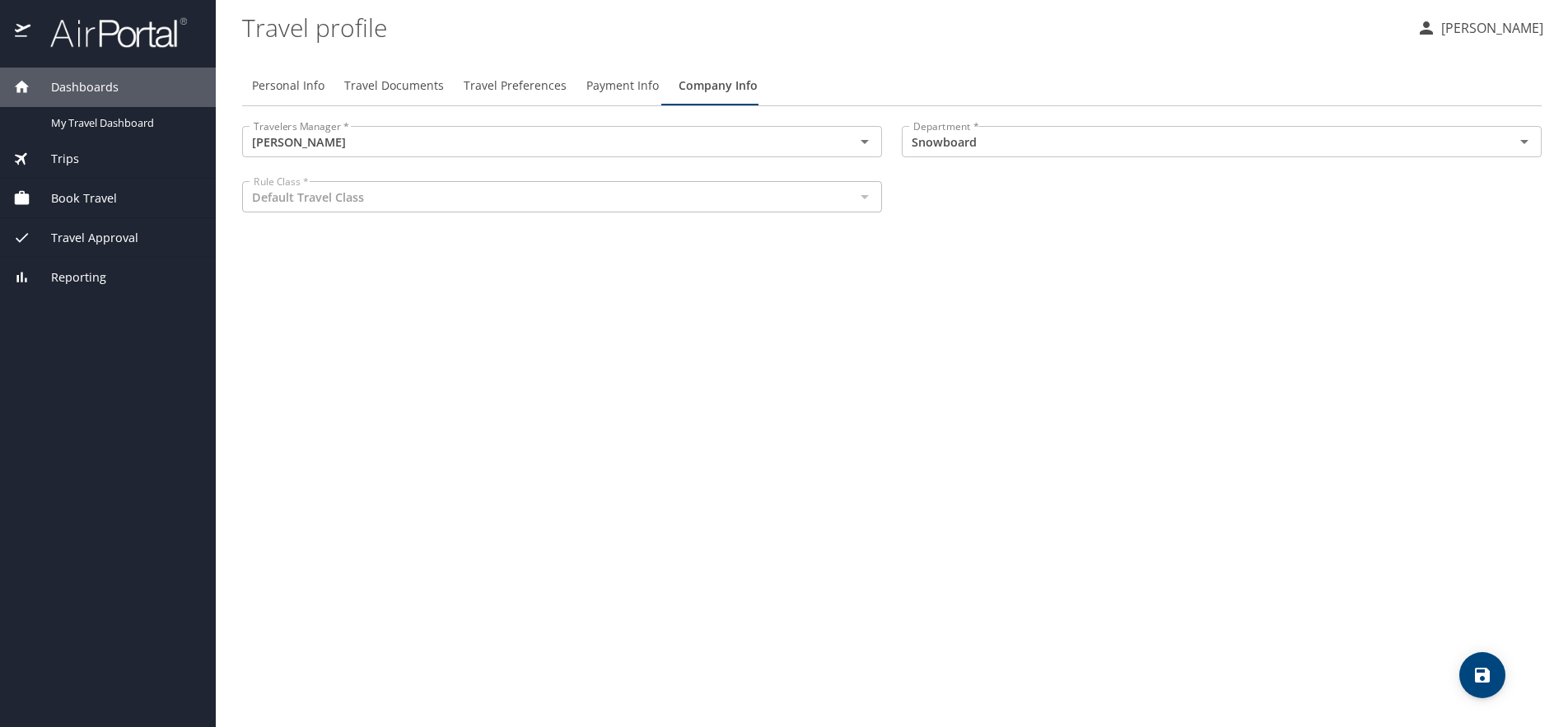
click at [626, 84] on span "Payment Info" at bounding box center [622, 86] width 72 height 21
